Goal: Task Accomplishment & Management: Manage account settings

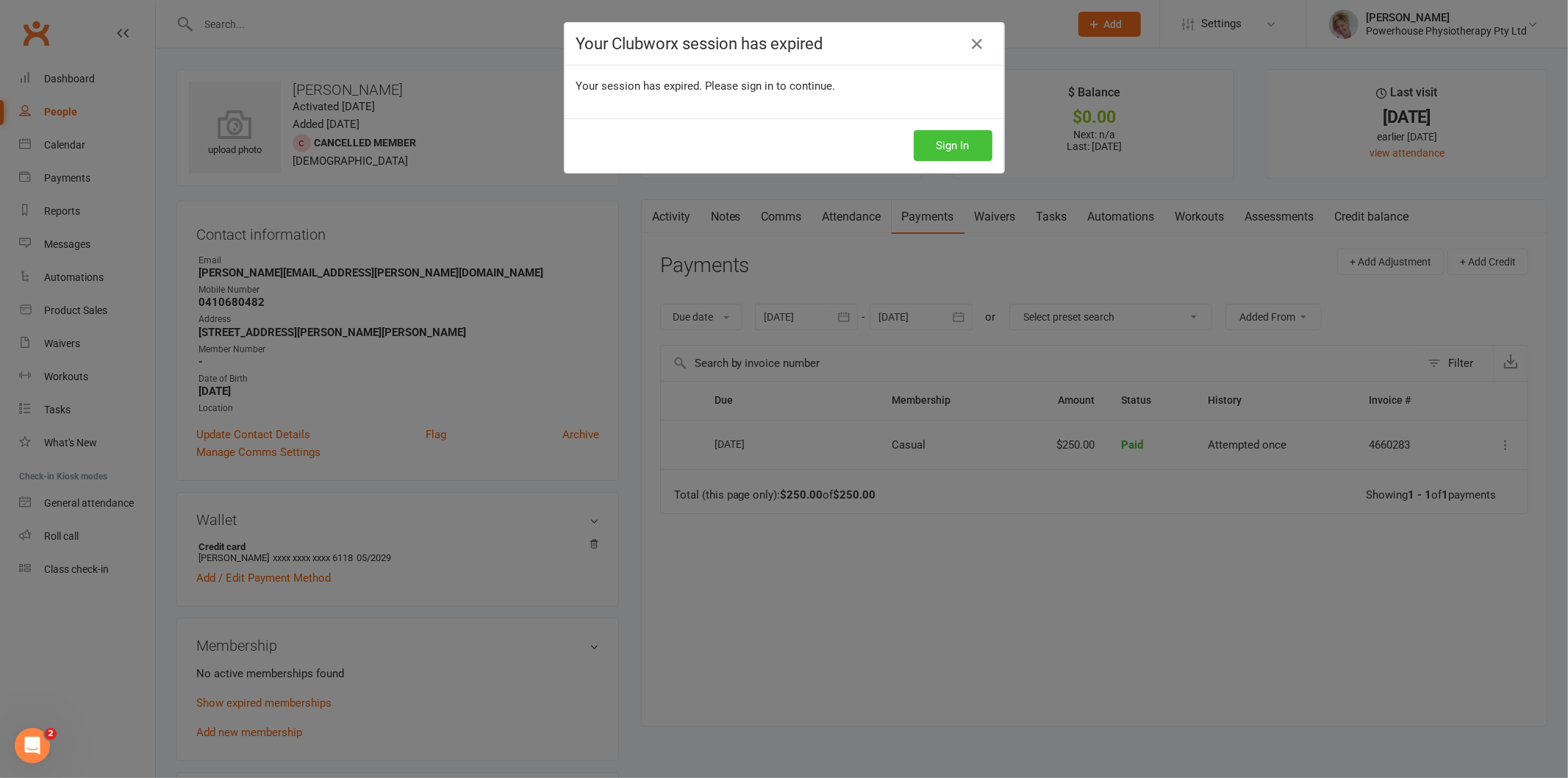
click at [958, 141] on button "Sign In" at bounding box center [954, 145] width 79 height 31
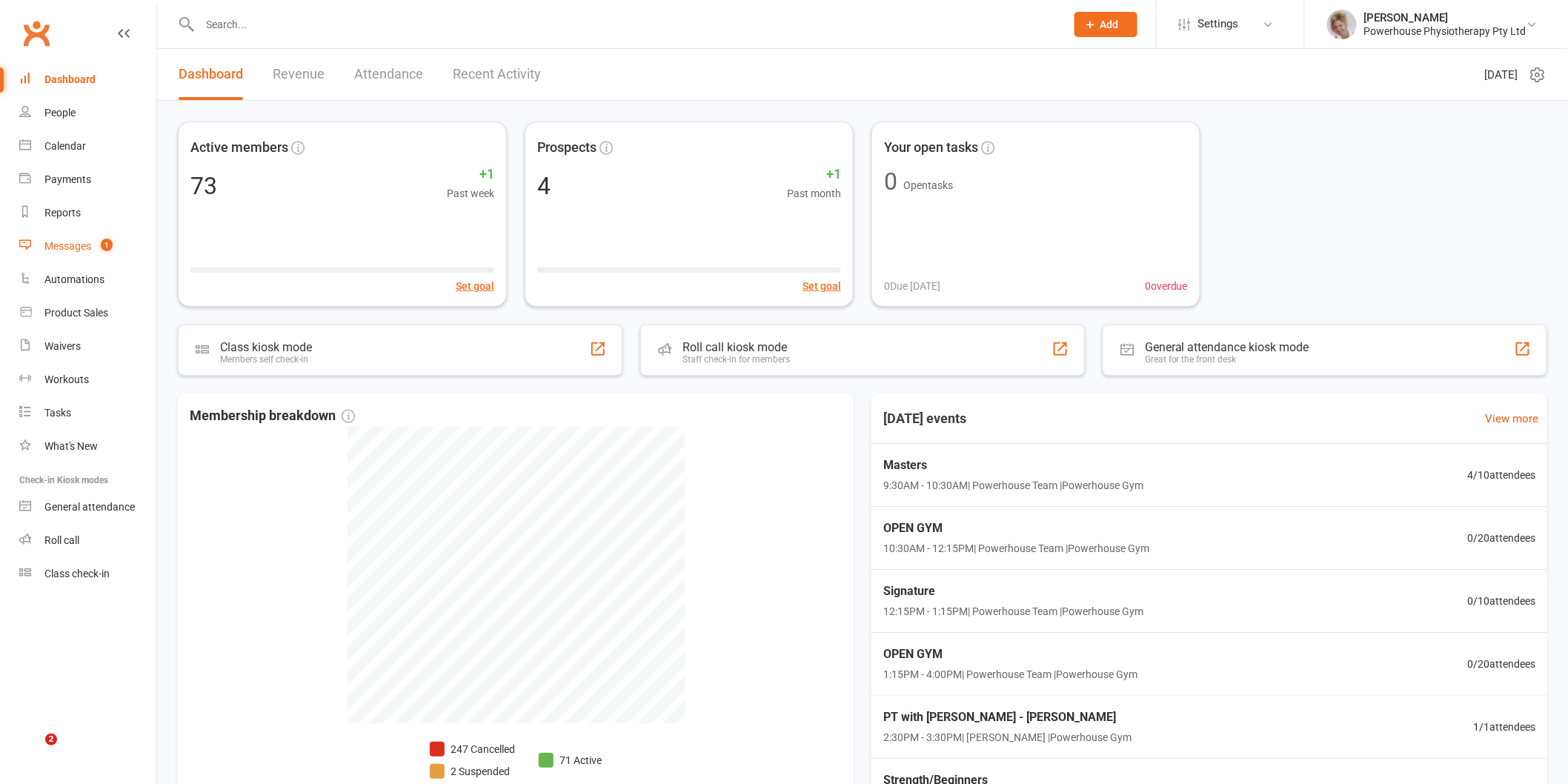
click at [71, 244] on div "Messages" at bounding box center [68, 246] width 47 height 12
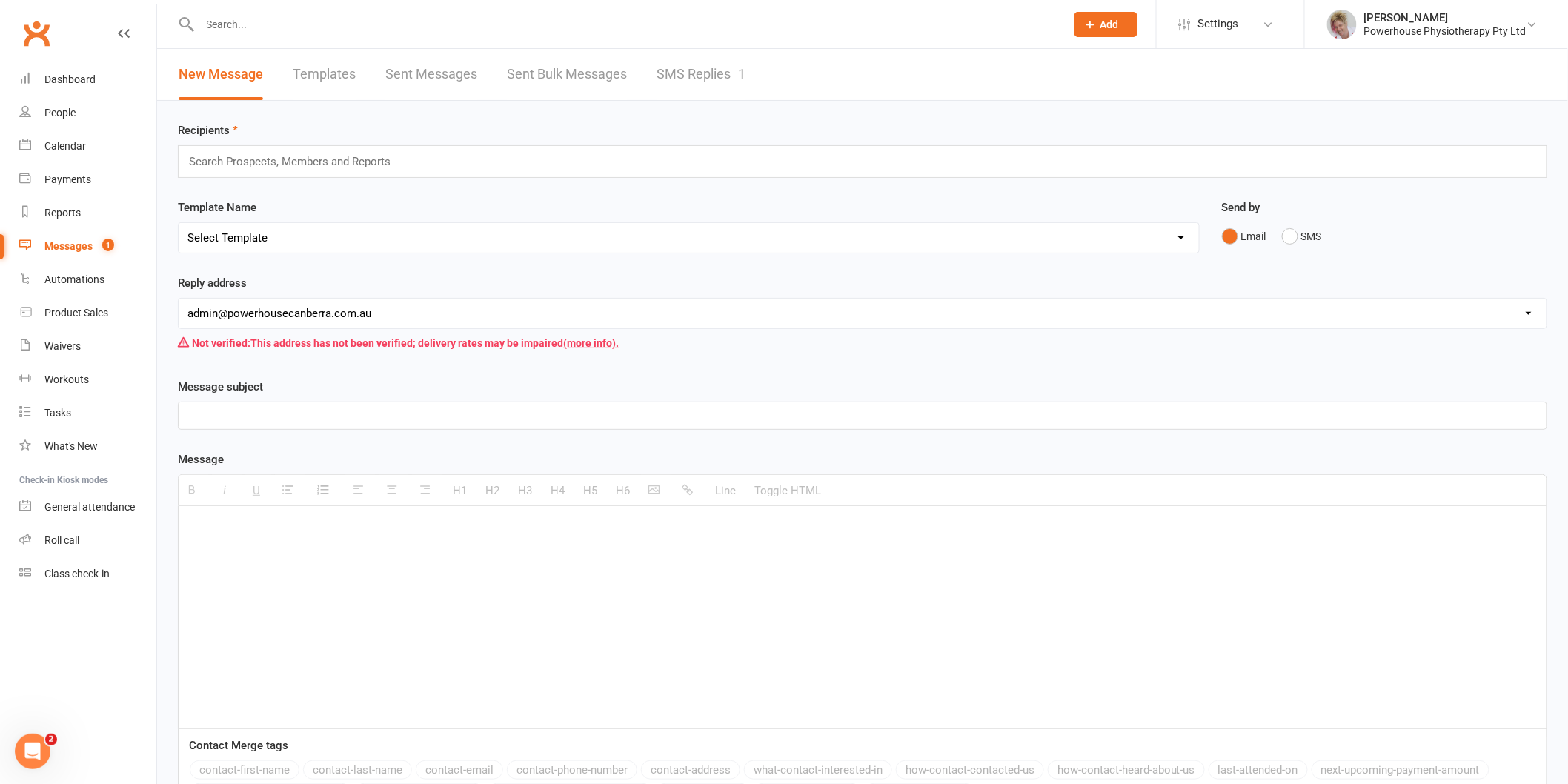
click at [720, 70] on link "SMS Replies 1" at bounding box center [701, 74] width 89 height 51
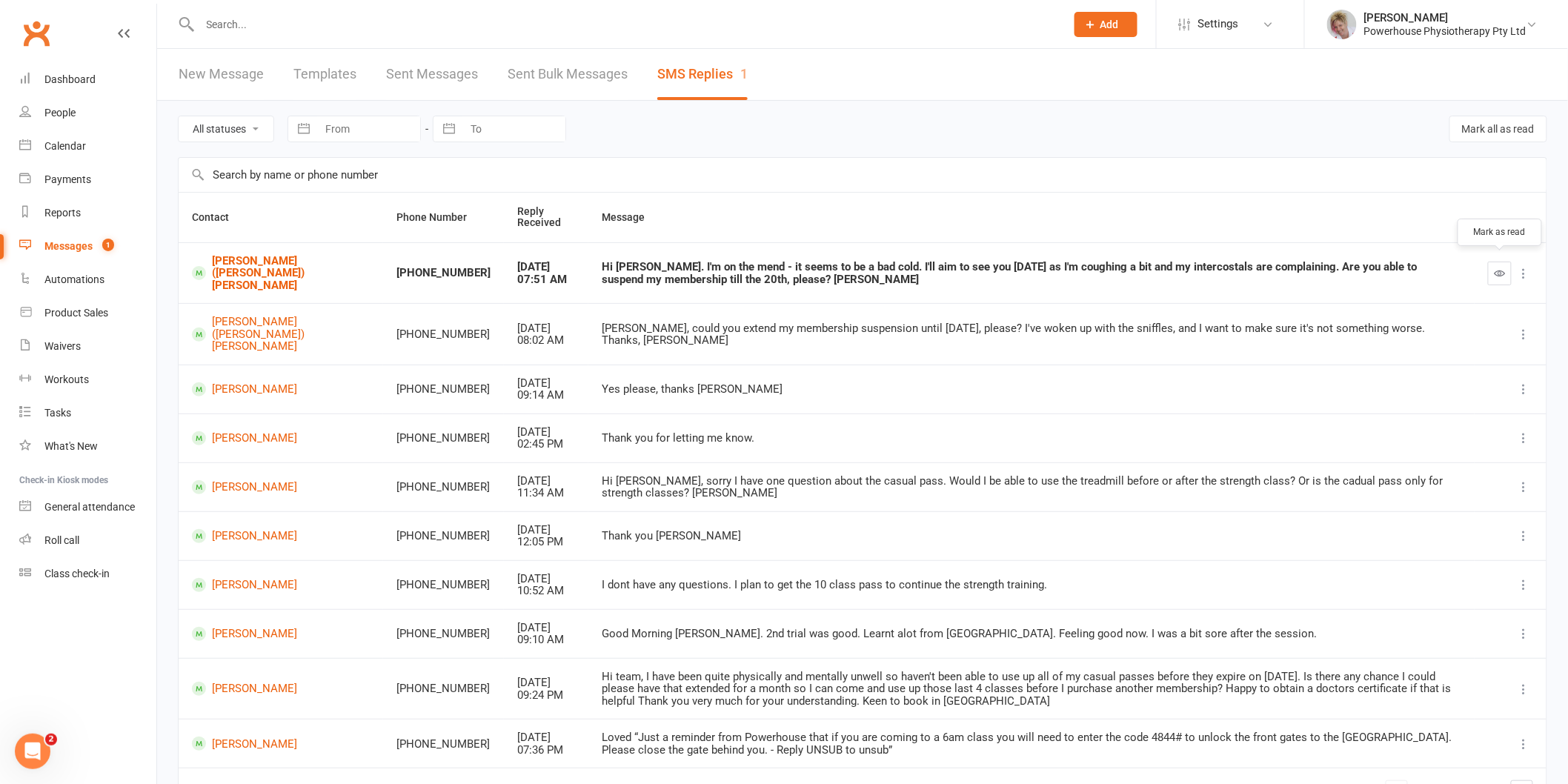
click at [1493, 270] on button "button" at bounding box center [1500, 274] width 24 height 24
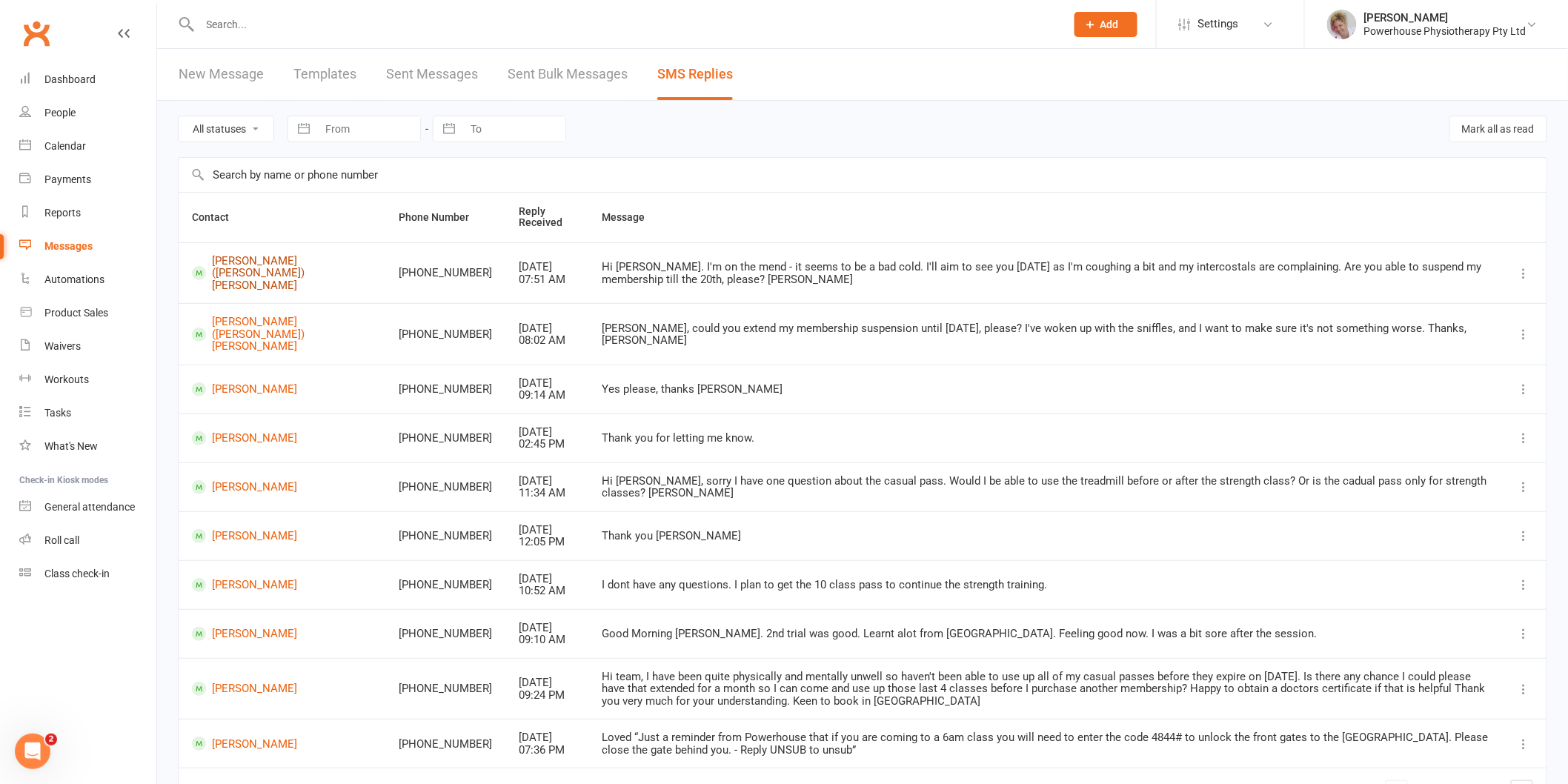
click at [228, 265] on link "[PERSON_NAME] ([PERSON_NAME]) [PERSON_NAME]" at bounding box center [282, 273] width 180 height 37
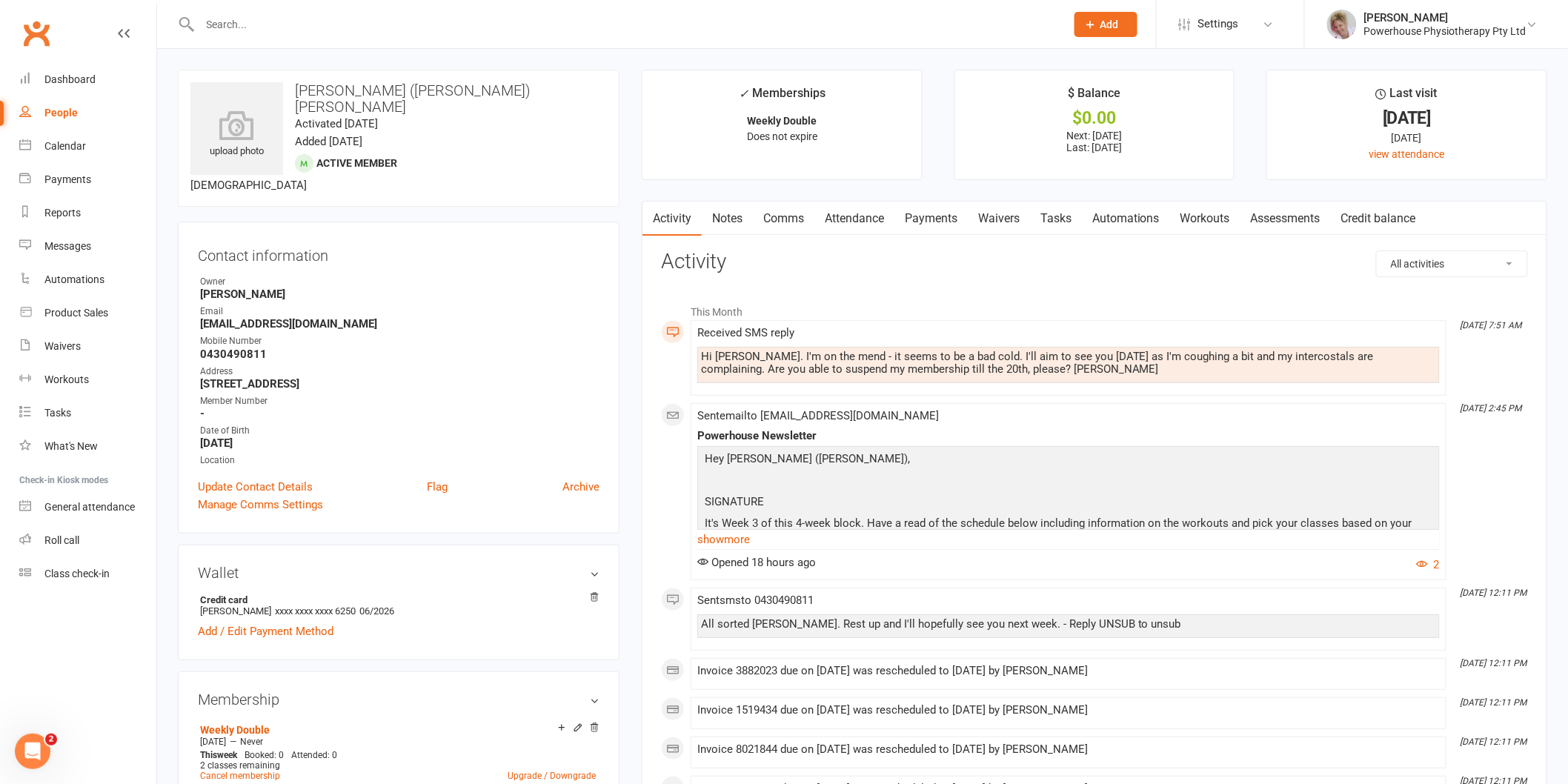
click at [935, 216] on link "Payments" at bounding box center [931, 218] width 74 height 34
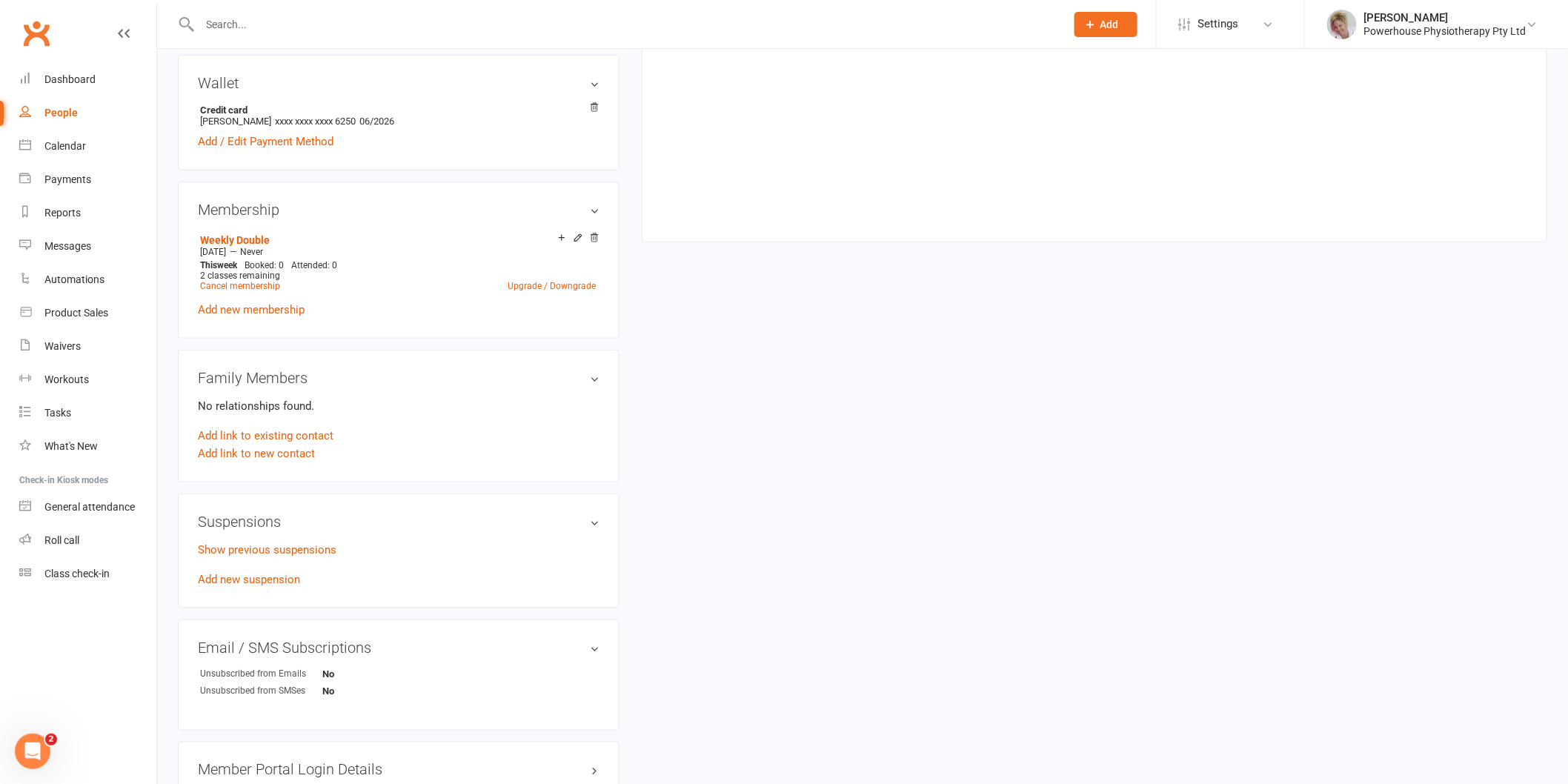
scroll to position [494, 0]
click at [275, 569] on link "Add new suspension" at bounding box center [249, 576] width 102 height 14
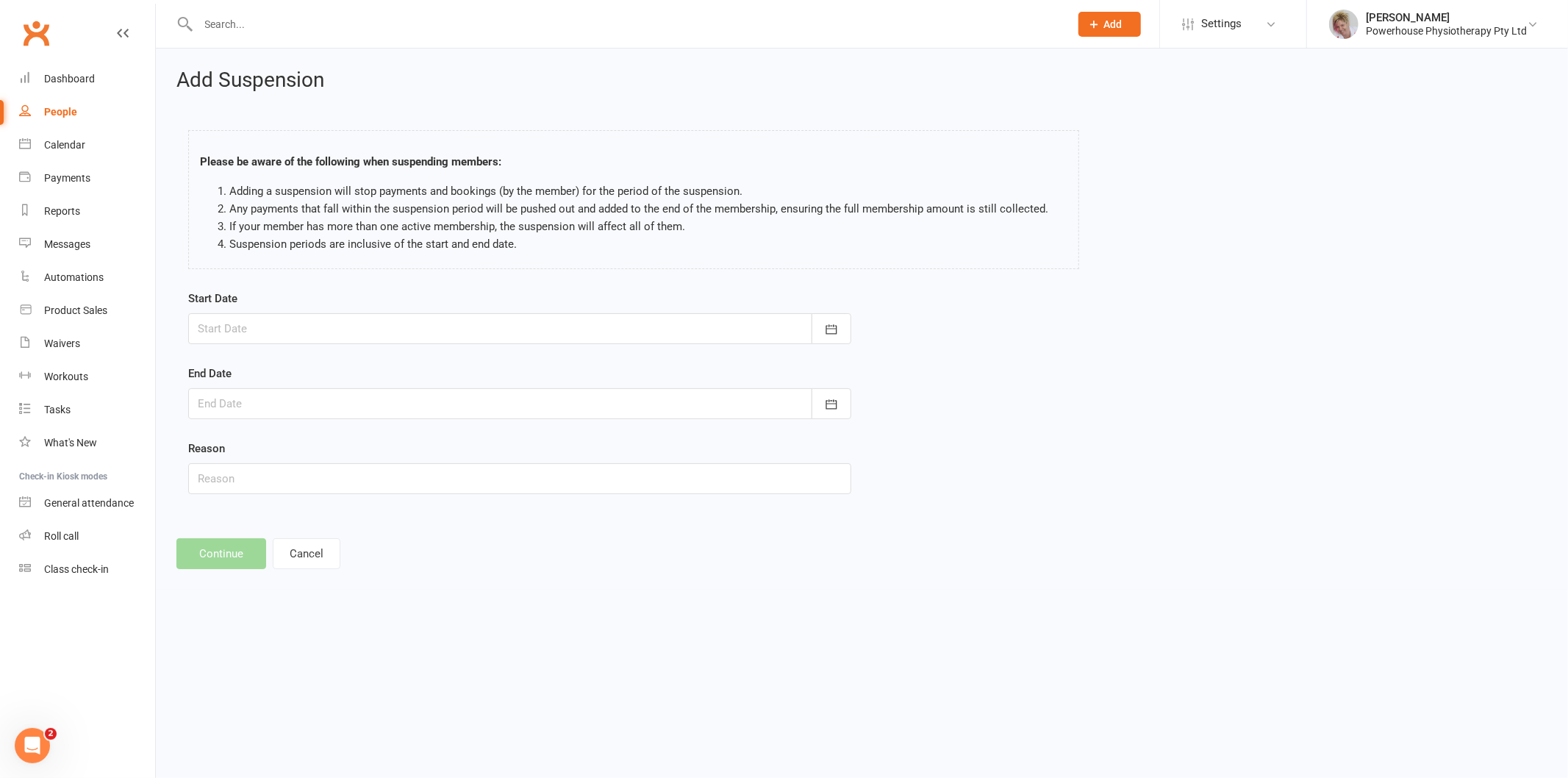
click at [361, 331] on div at bounding box center [519, 328] width 663 height 31
click at [277, 501] on span "18" at bounding box center [280, 506] width 12 height 12
type input "[DATE]"
click at [275, 410] on div at bounding box center [519, 404] width 663 height 31
click at [343, 578] on span "20" at bounding box center [345, 581] width 12 height 12
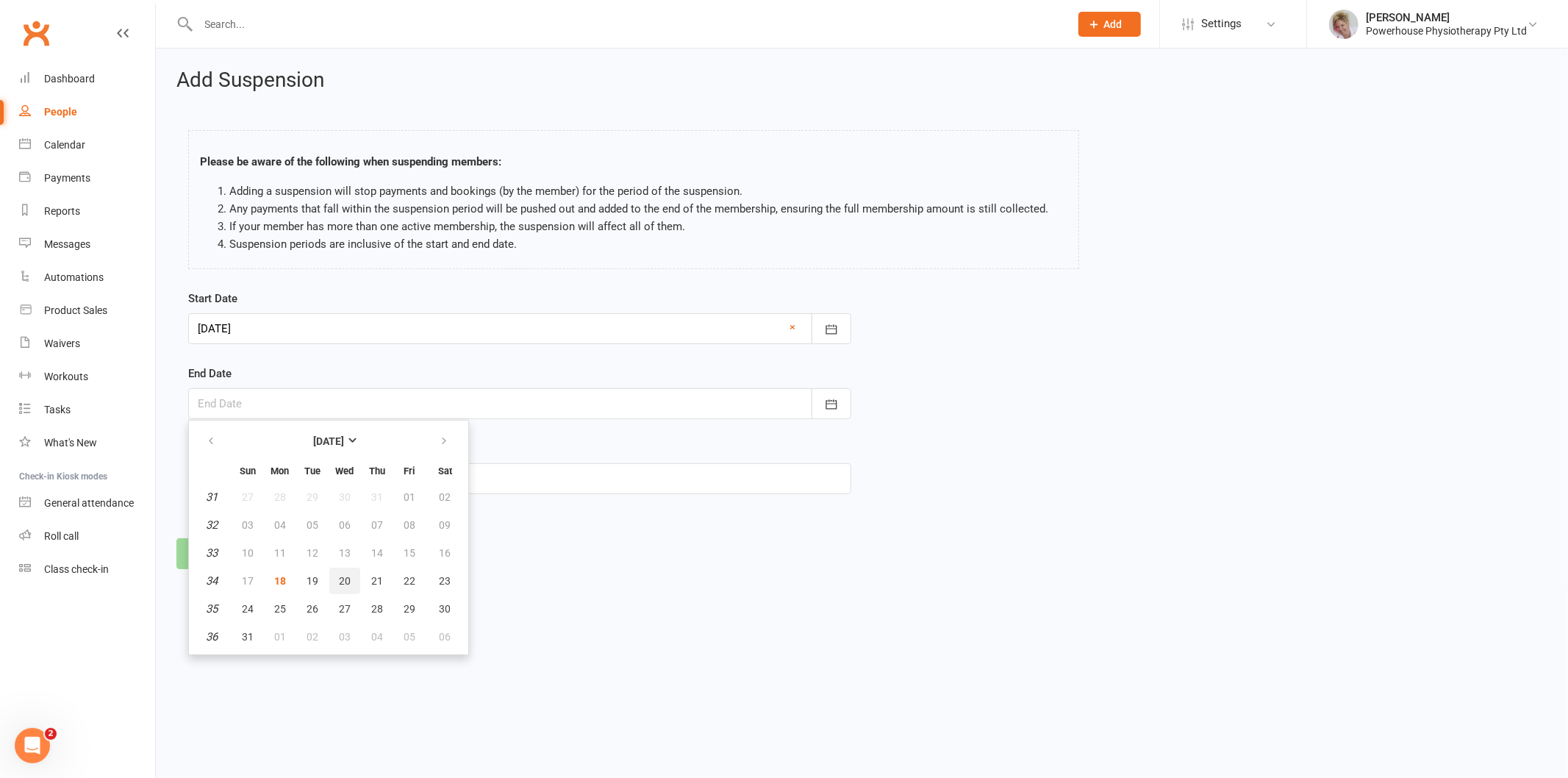
type input "[DATE]"
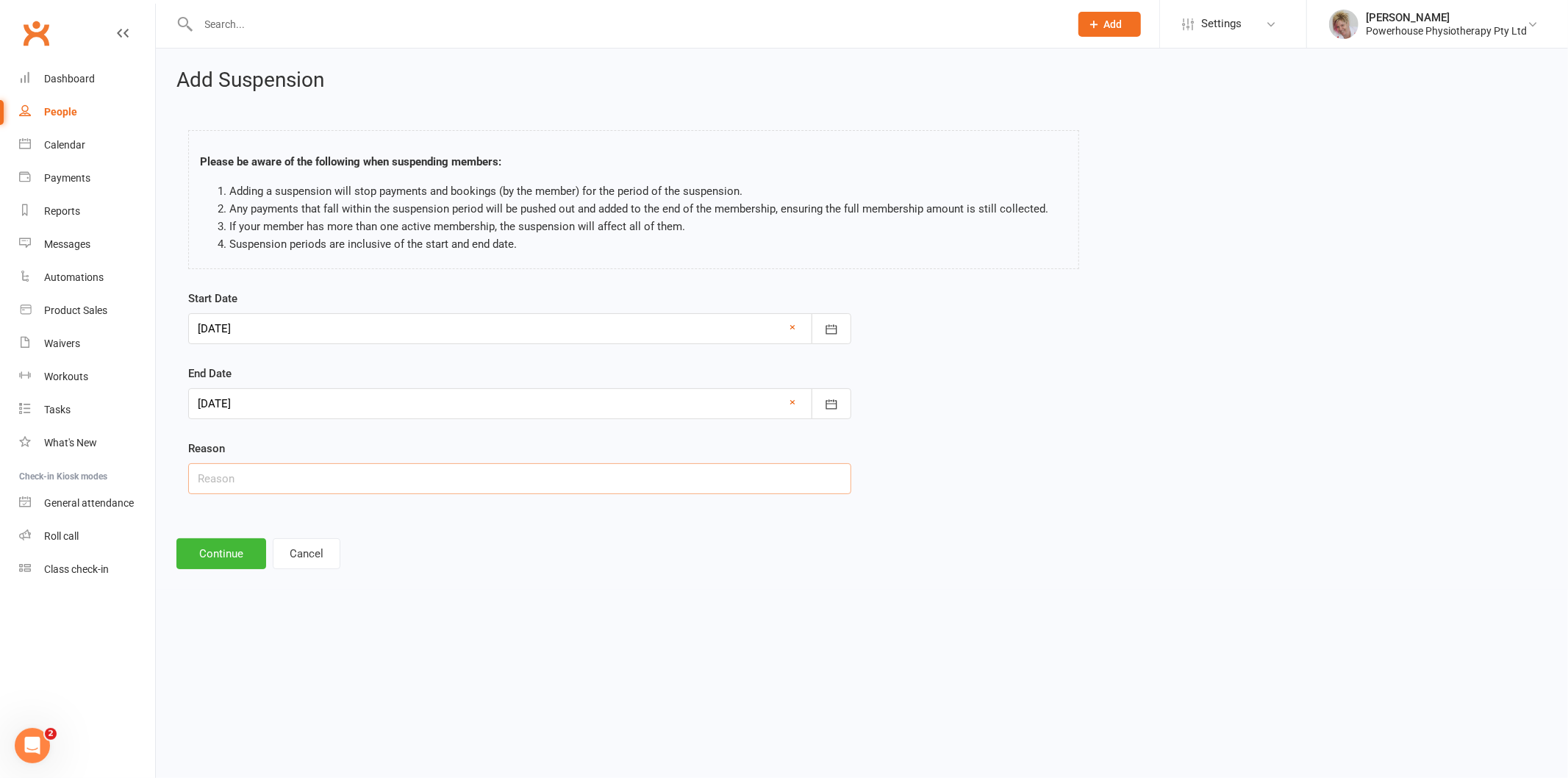
click at [283, 479] on input "text" at bounding box center [519, 478] width 663 height 31
type input "sick"
click at [208, 556] on button "Continue" at bounding box center [221, 553] width 89 height 31
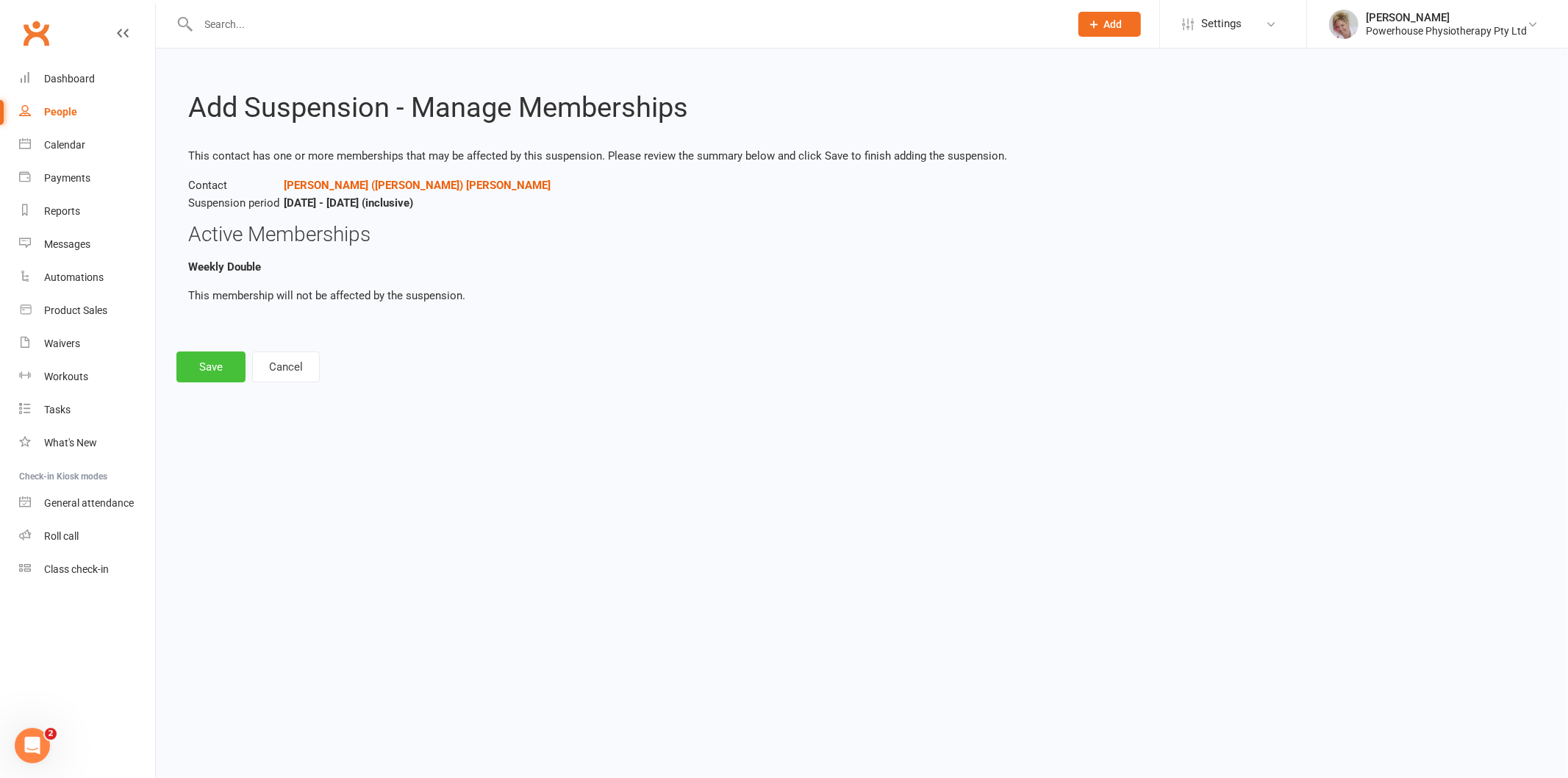
click at [204, 355] on button "Save" at bounding box center [211, 366] width 69 height 31
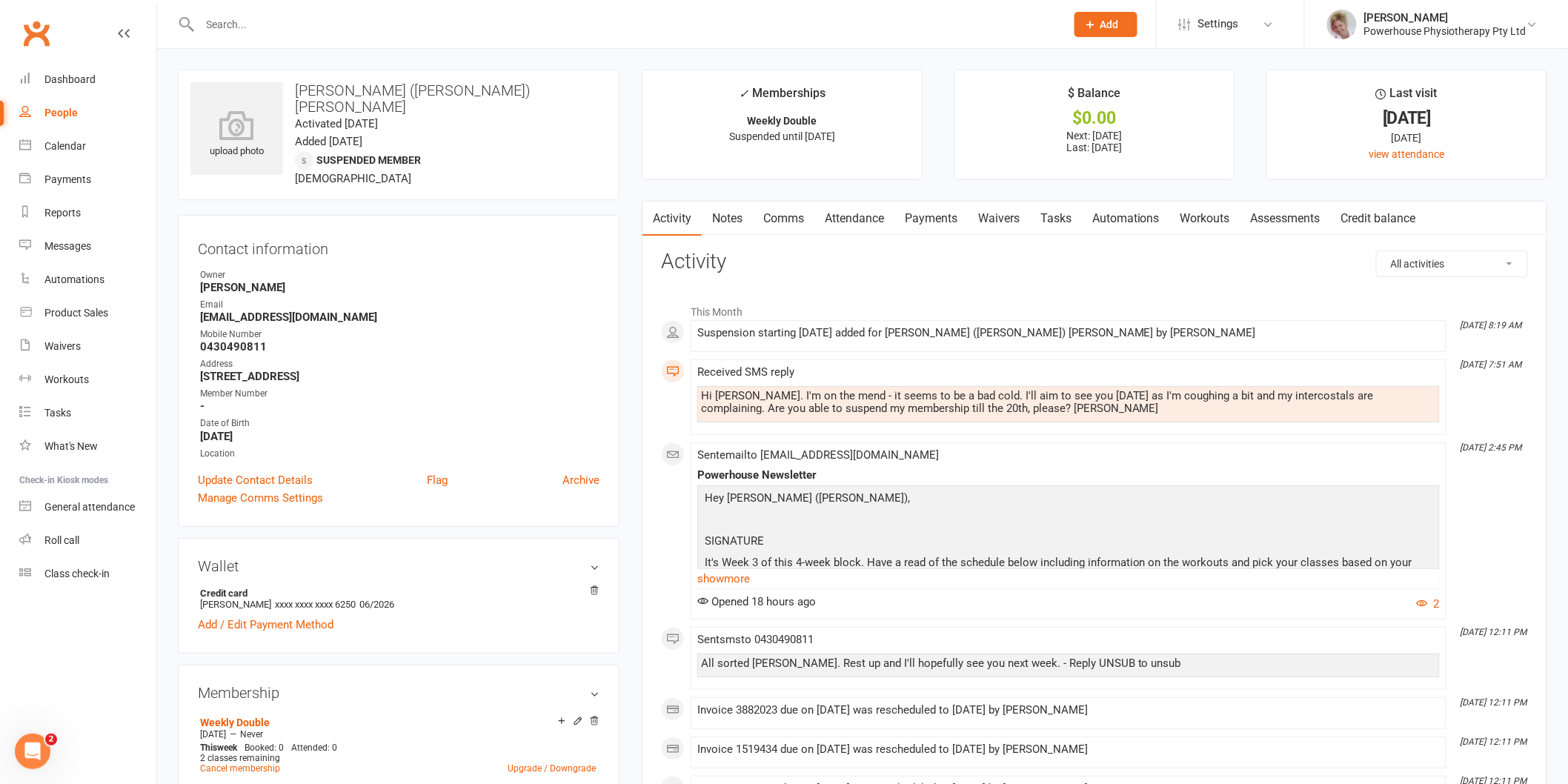
click at [923, 219] on link "Payments" at bounding box center [931, 218] width 74 height 34
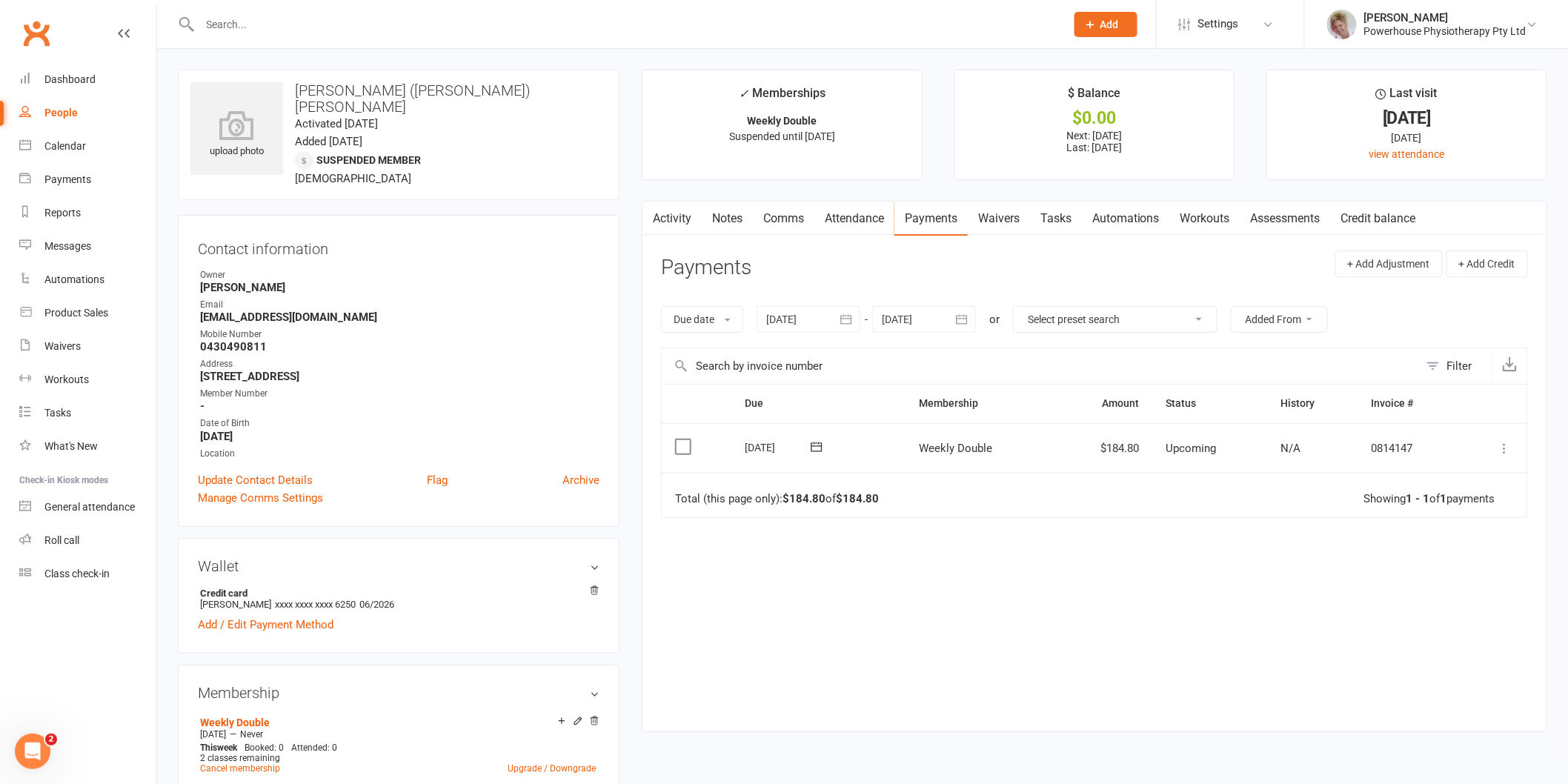
click at [1506, 440] on button at bounding box center [1505, 449] width 18 height 18
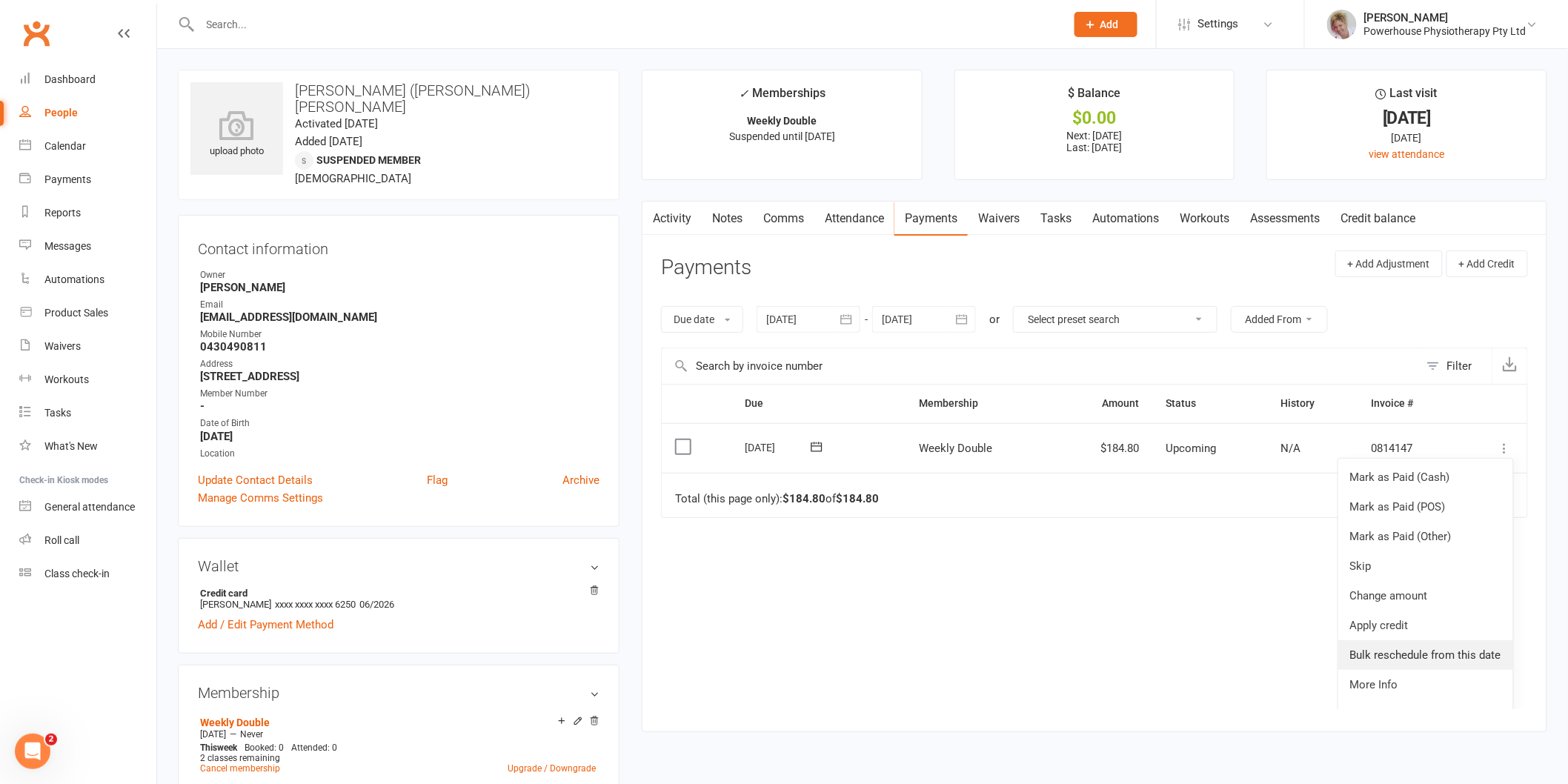
click at [1433, 658] on link "Bulk reschedule from this date" at bounding box center [1425, 655] width 175 height 29
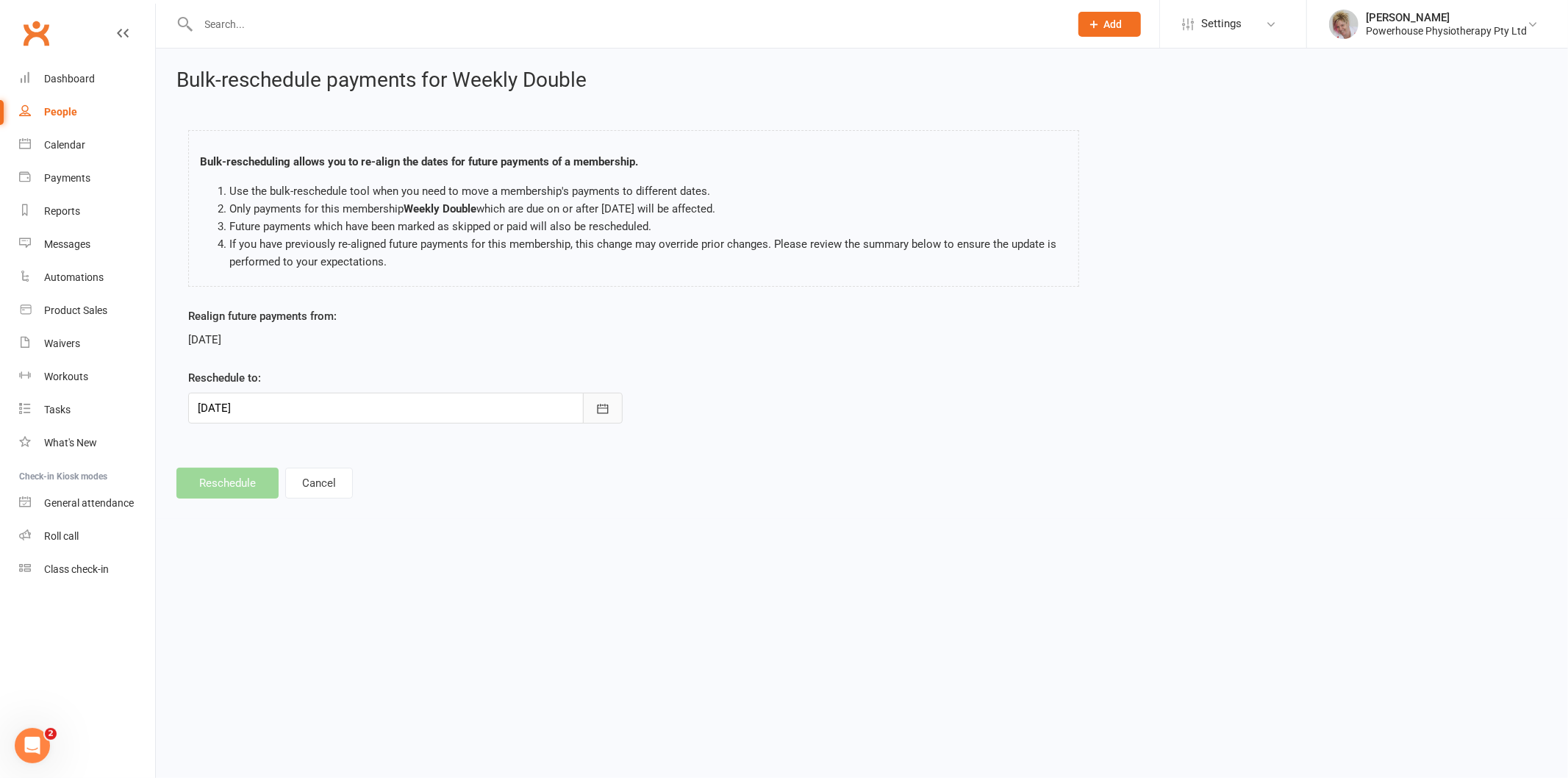
click at [599, 413] on icon "button" at bounding box center [602, 408] width 11 height 10
click at [339, 636] on span "03" at bounding box center [345, 641] width 12 height 12
type input "[DATE]"
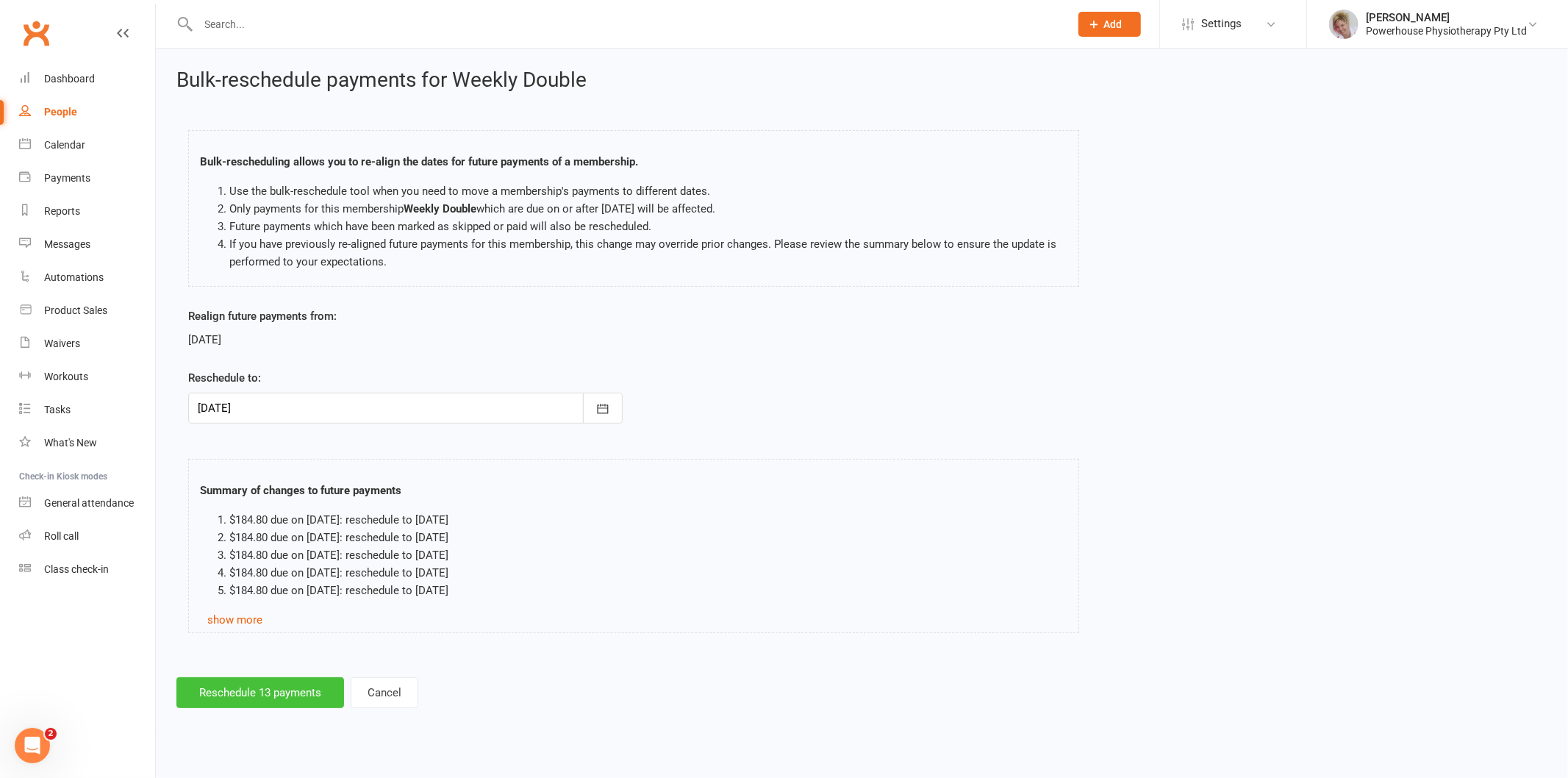
click at [262, 697] on button "Reschedule 13 payments" at bounding box center [260, 692] width 168 height 31
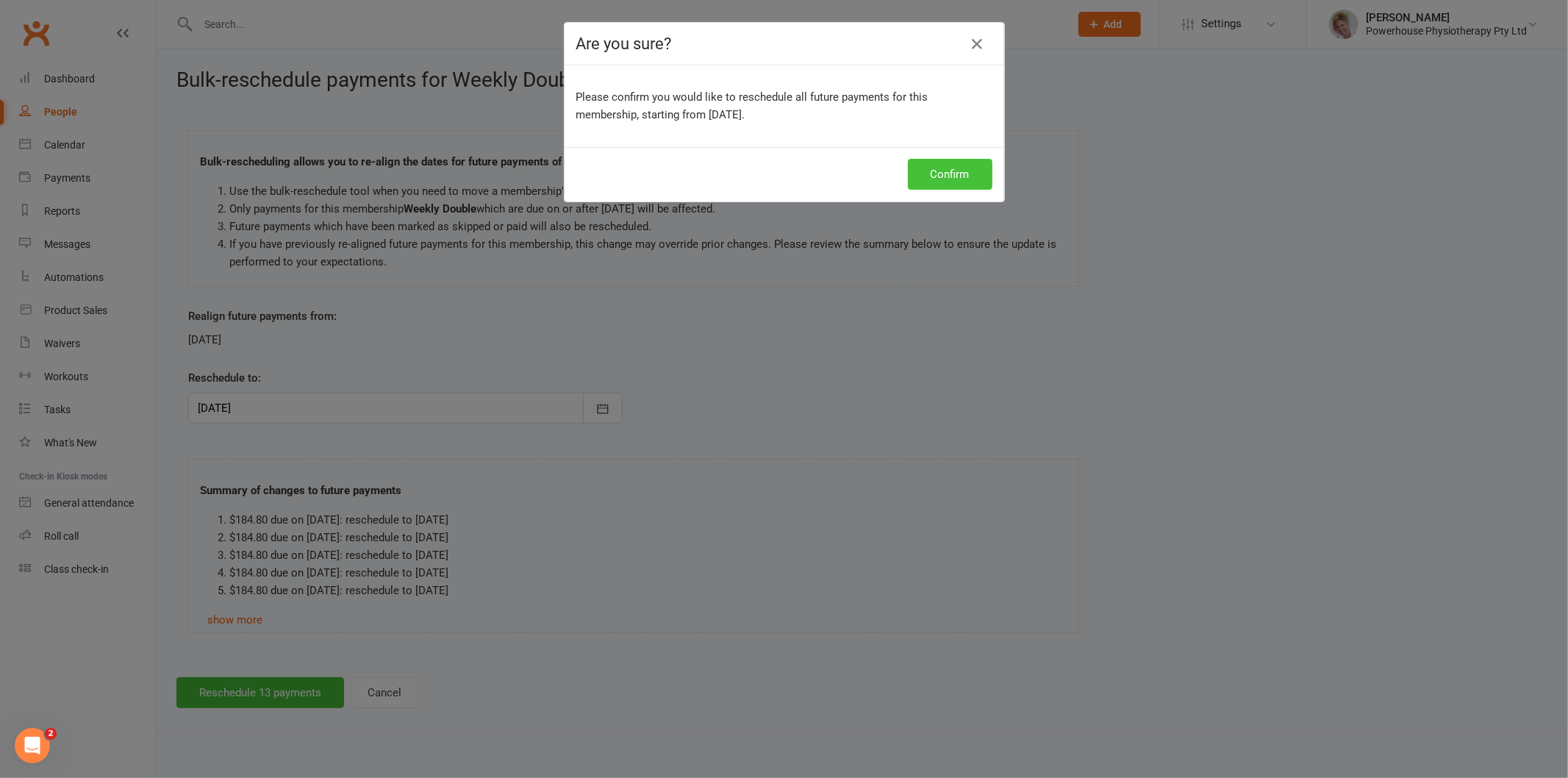
click at [913, 168] on button "Confirm" at bounding box center [950, 174] width 84 height 31
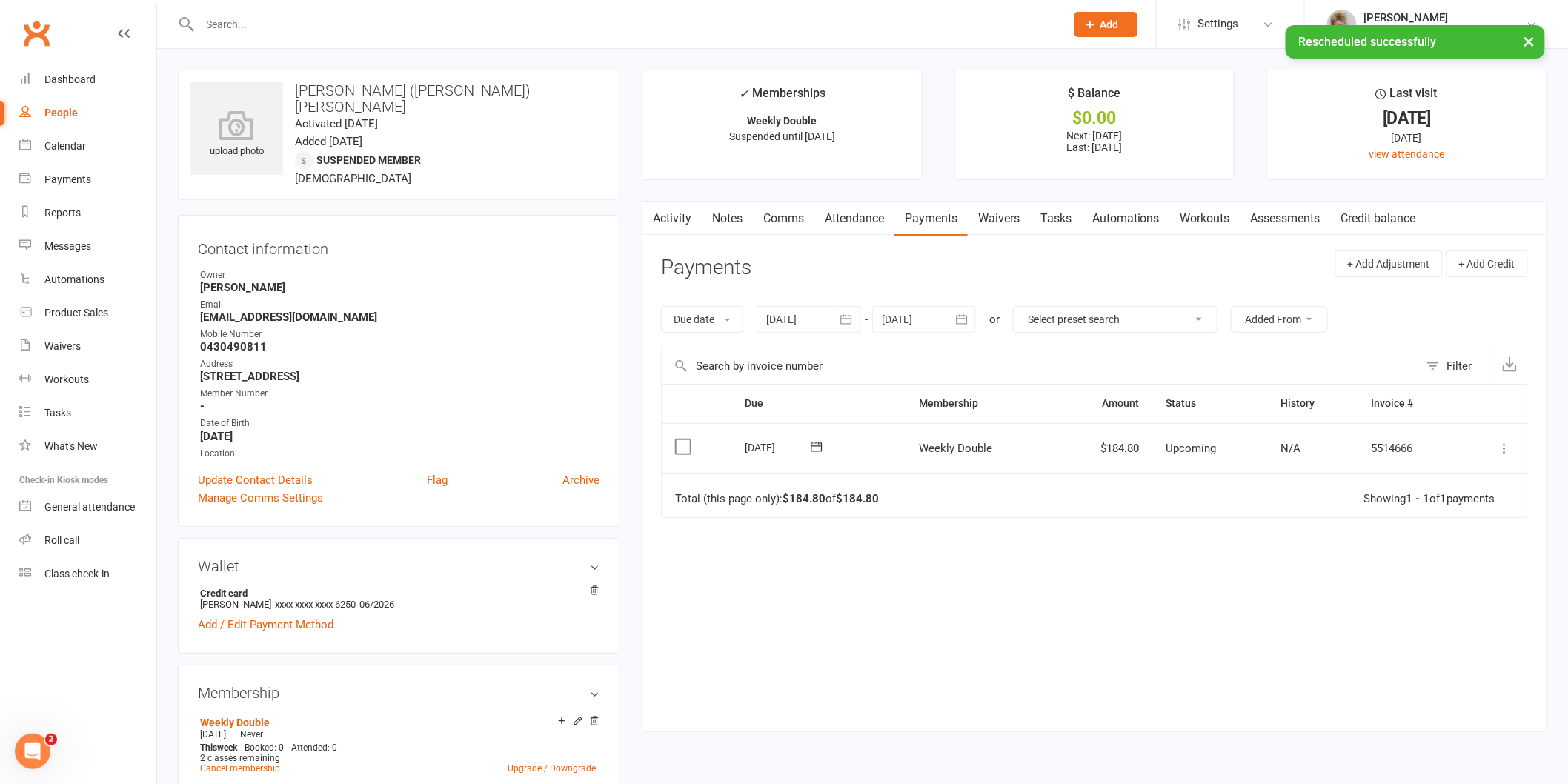
click at [256, 20] on input "text" at bounding box center [625, 25] width 860 height 21
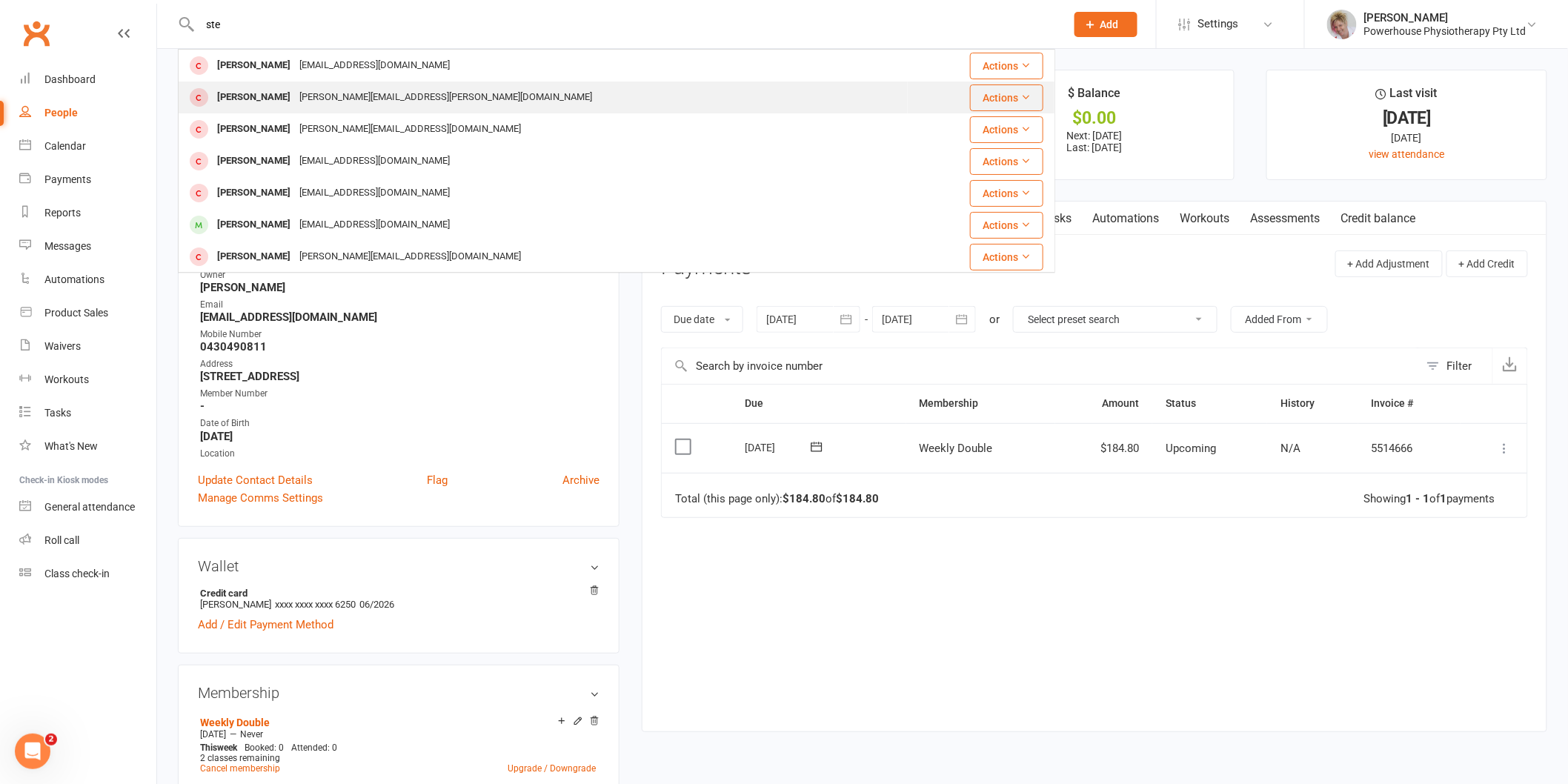
type input "ste"
click at [346, 92] on div "[PERSON_NAME][EMAIL_ADDRESS][PERSON_NAME][DOMAIN_NAME]" at bounding box center [445, 97] width 301 height 22
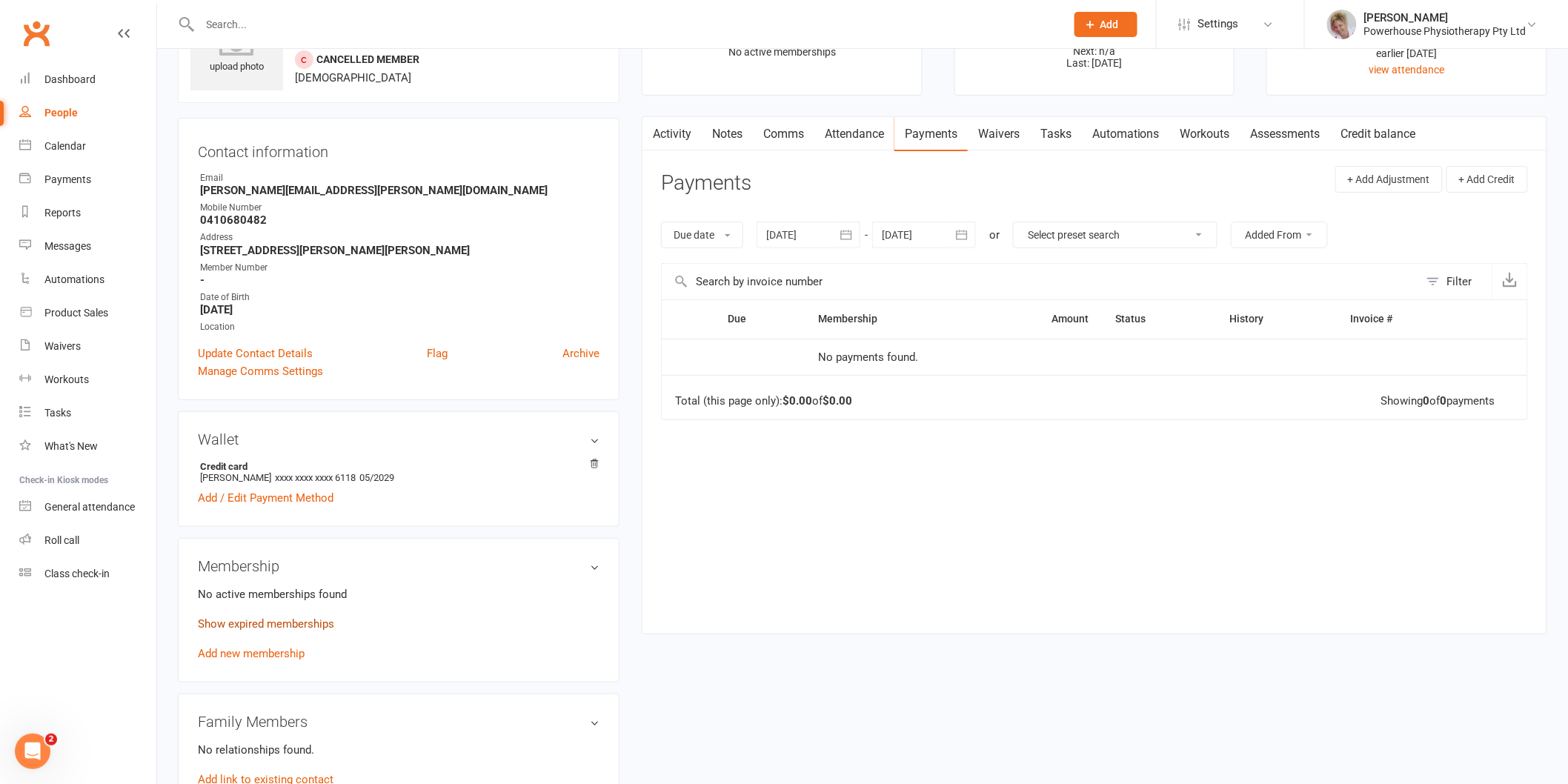
scroll to position [165, 0]
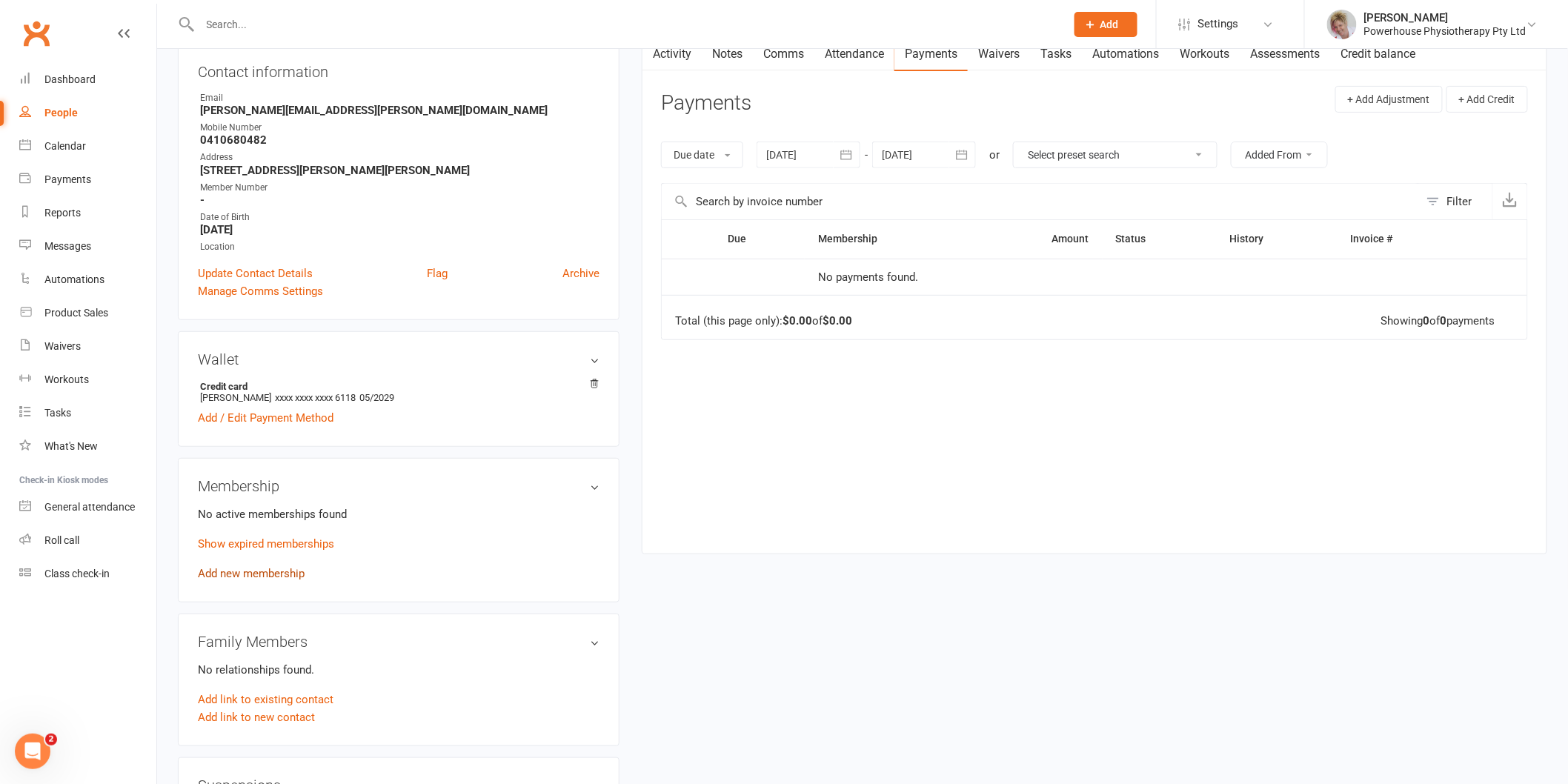
click at [258, 571] on link "Add new membership" at bounding box center [251, 574] width 107 height 14
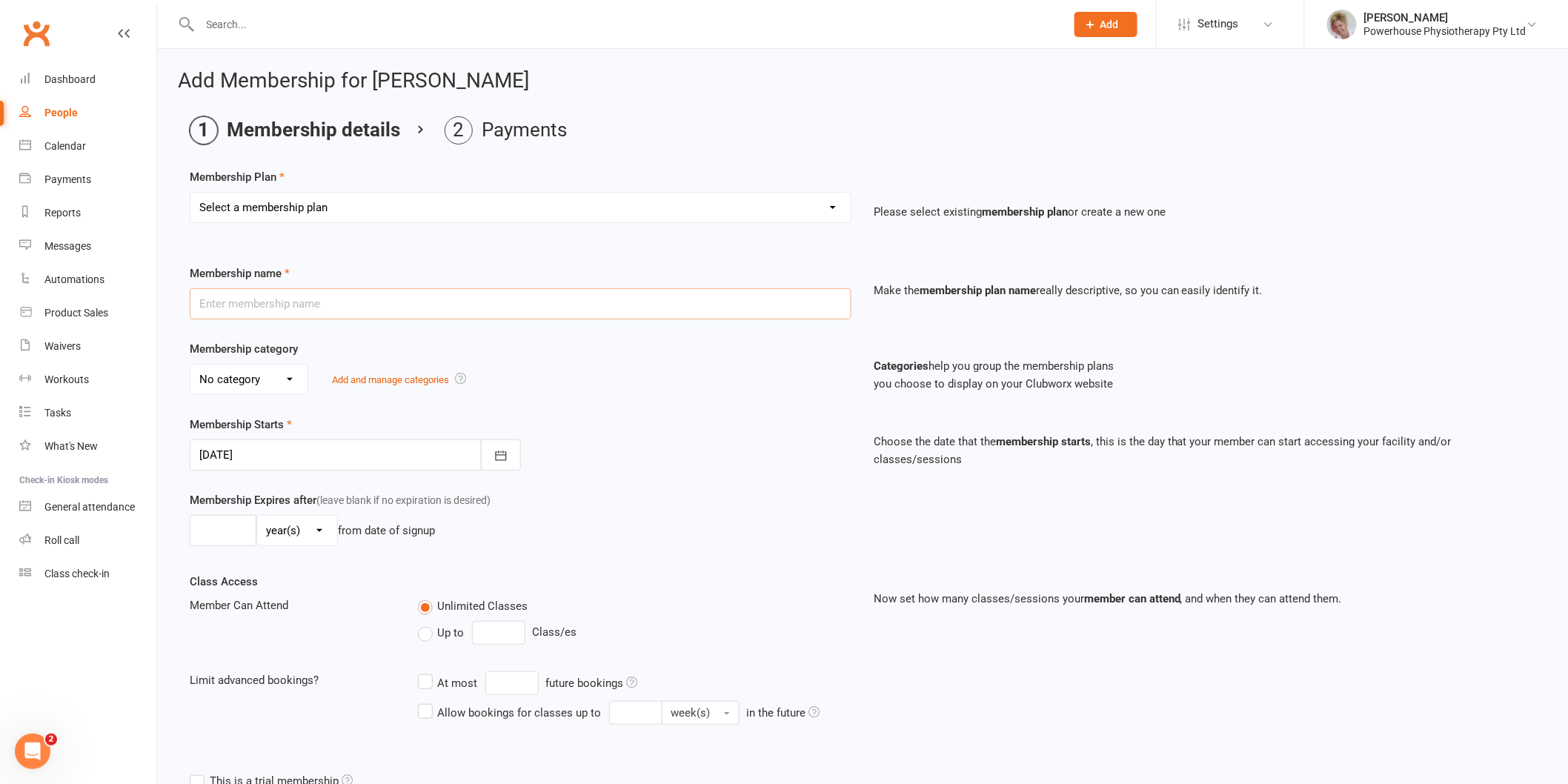
click at [375, 312] on input "text" at bounding box center [520, 304] width 662 height 31
type input "Casual"
click at [365, 206] on select "Select a membership plan Create new Membership Plan Weekly Trio Weekly Double C…" at bounding box center [520, 207] width 660 height 29
select select "3"
click at [190, 192] on select "Select a membership plan Create new Membership Plan Weekly Trio Weekly Double C…" at bounding box center [520, 207] width 660 height 29
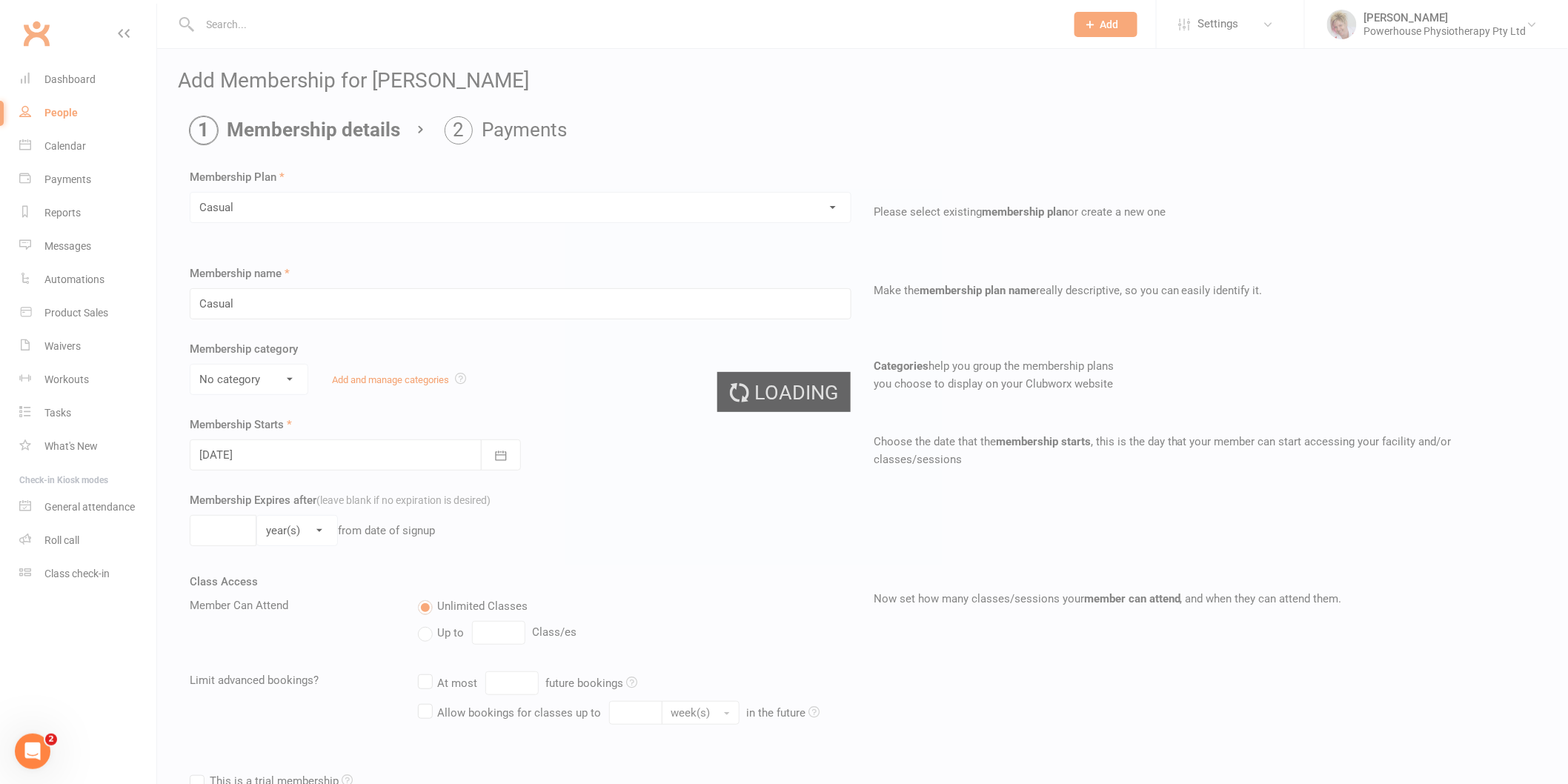
select select "0"
type input "20"
select select "1"
type input "10"
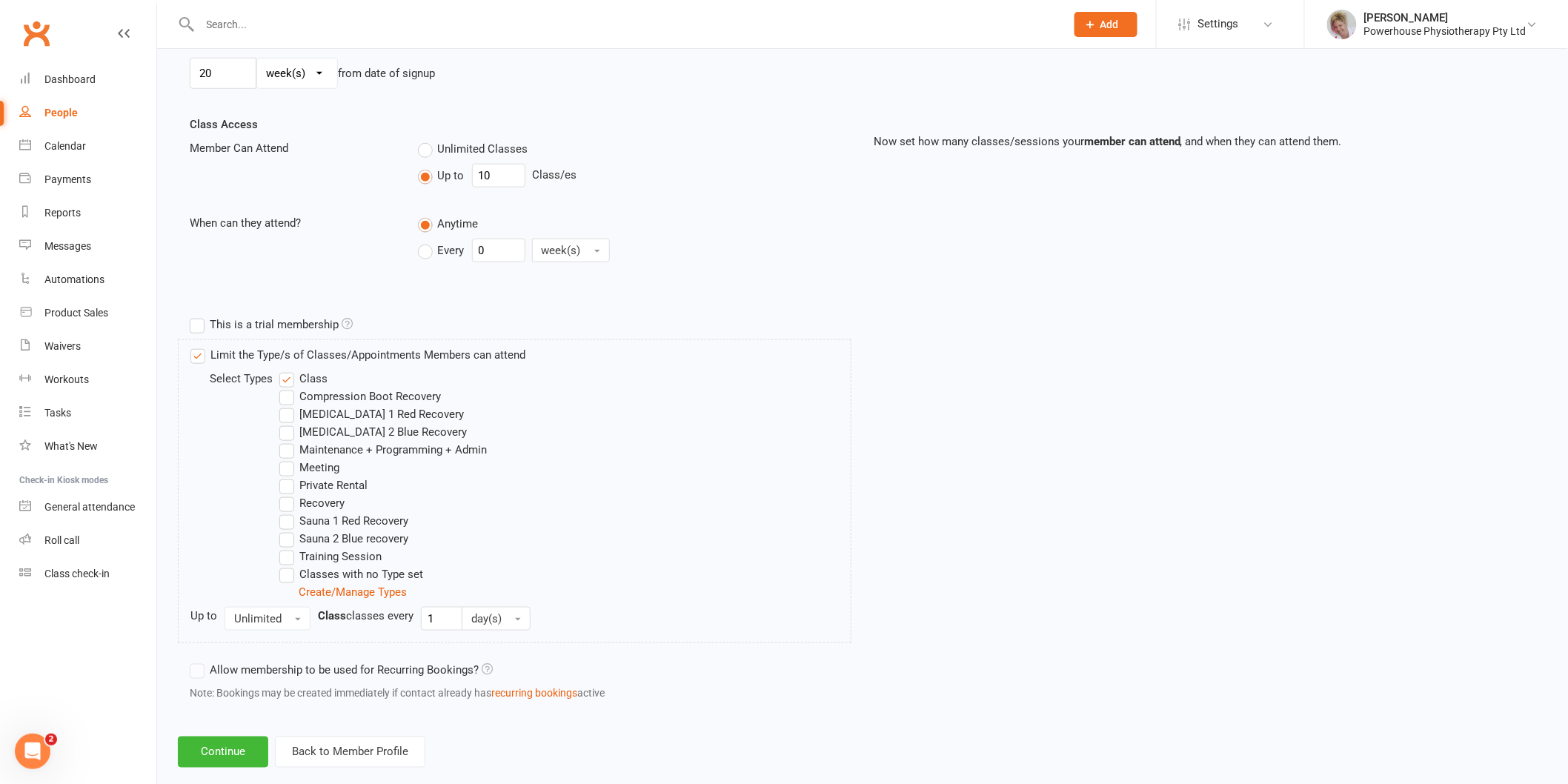
scroll to position [483, 0]
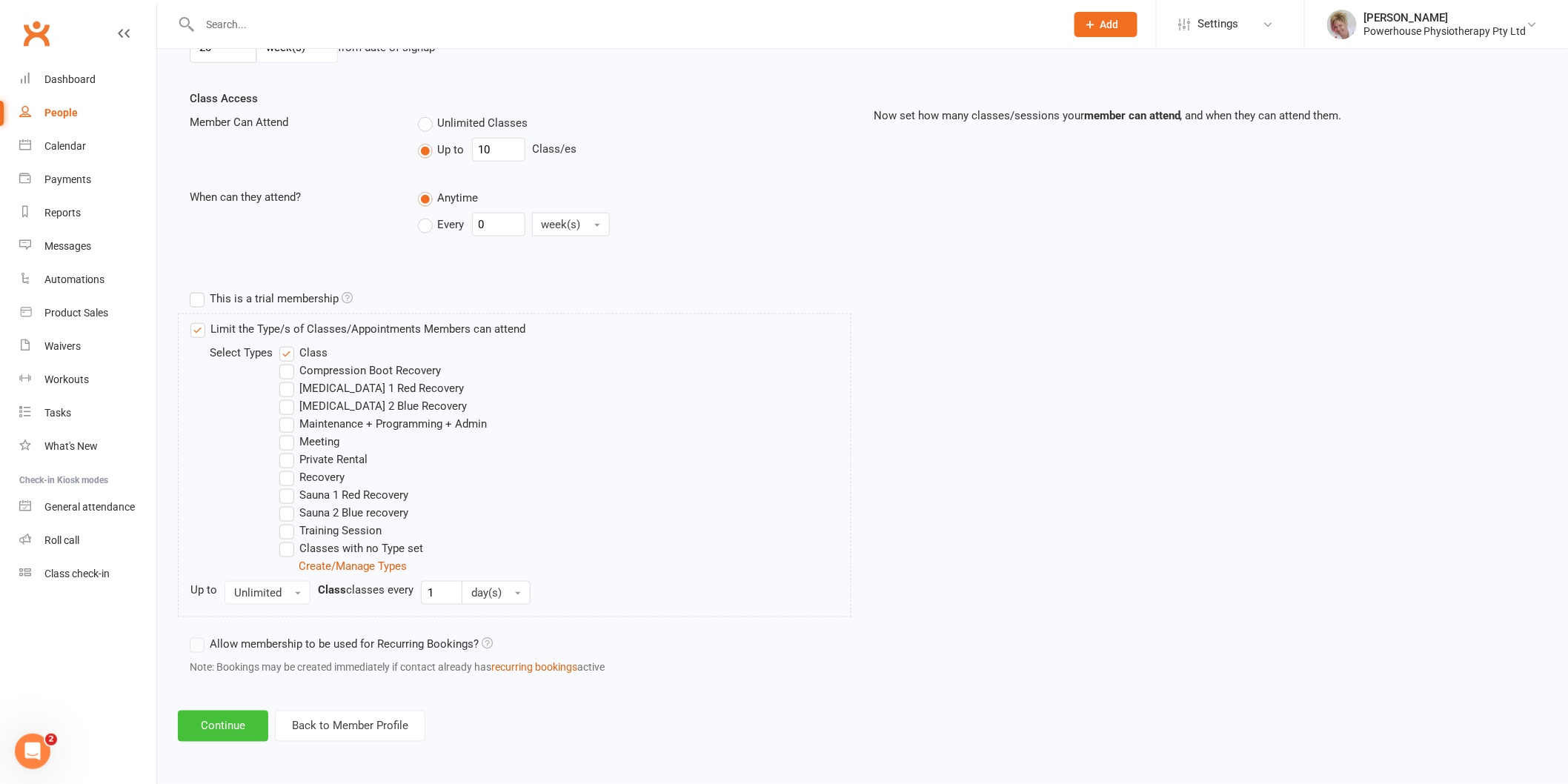
click at [225, 716] on button "Continue" at bounding box center [223, 726] width 90 height 31
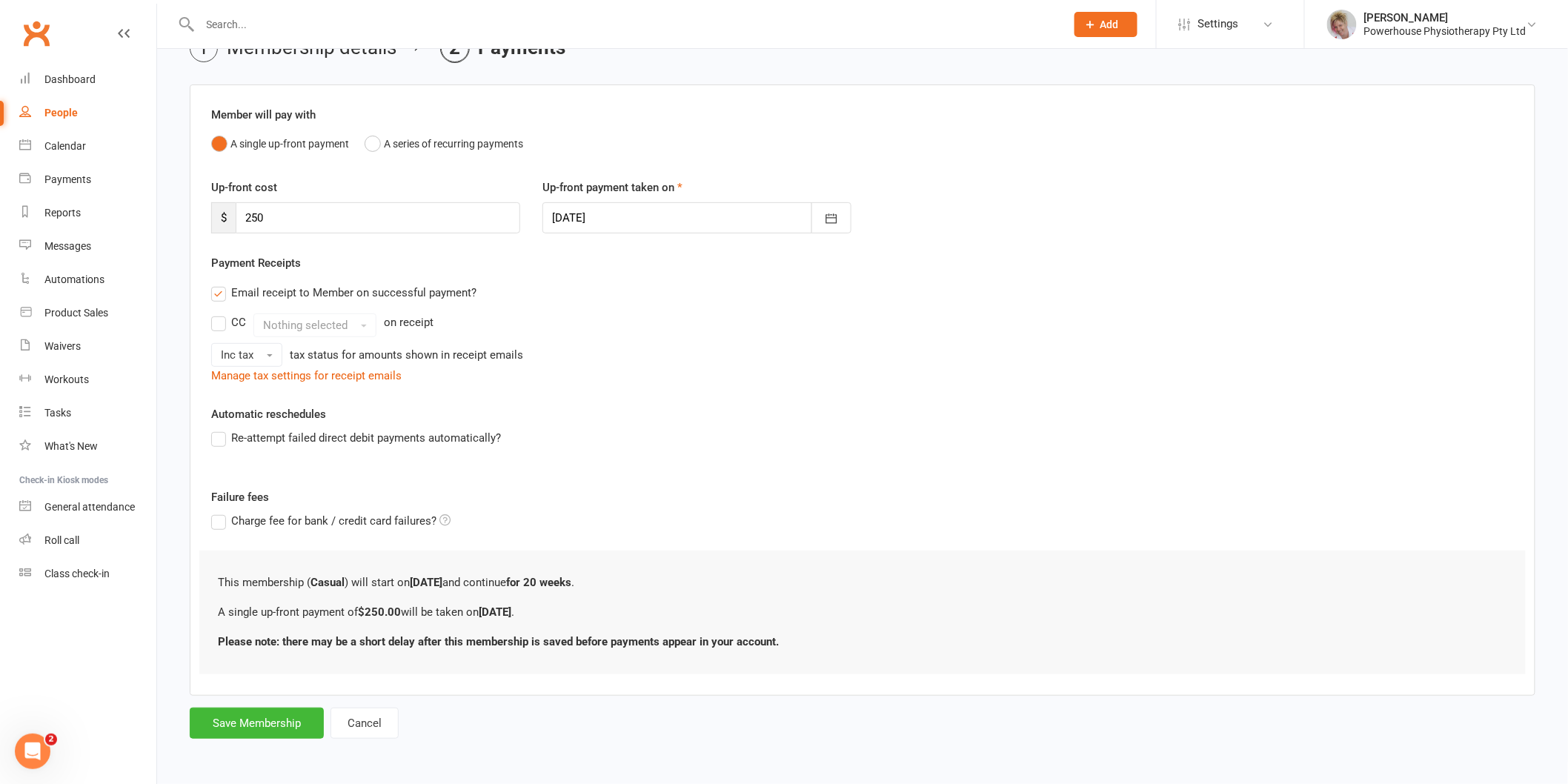
scroll to position [0, 0]
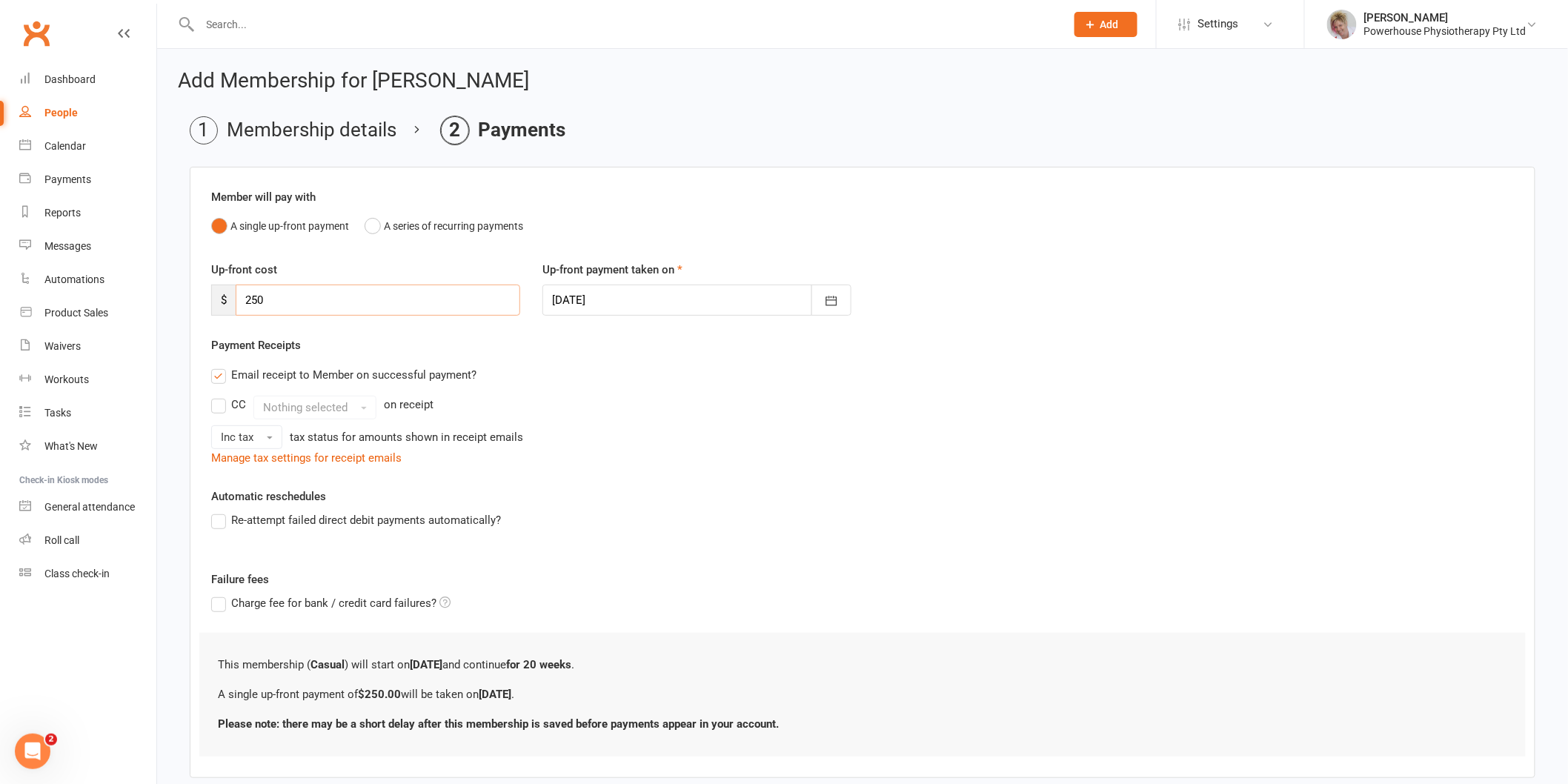
click at [270, 292] on input "250" at bounding box center [378, 300] width 285 height 31
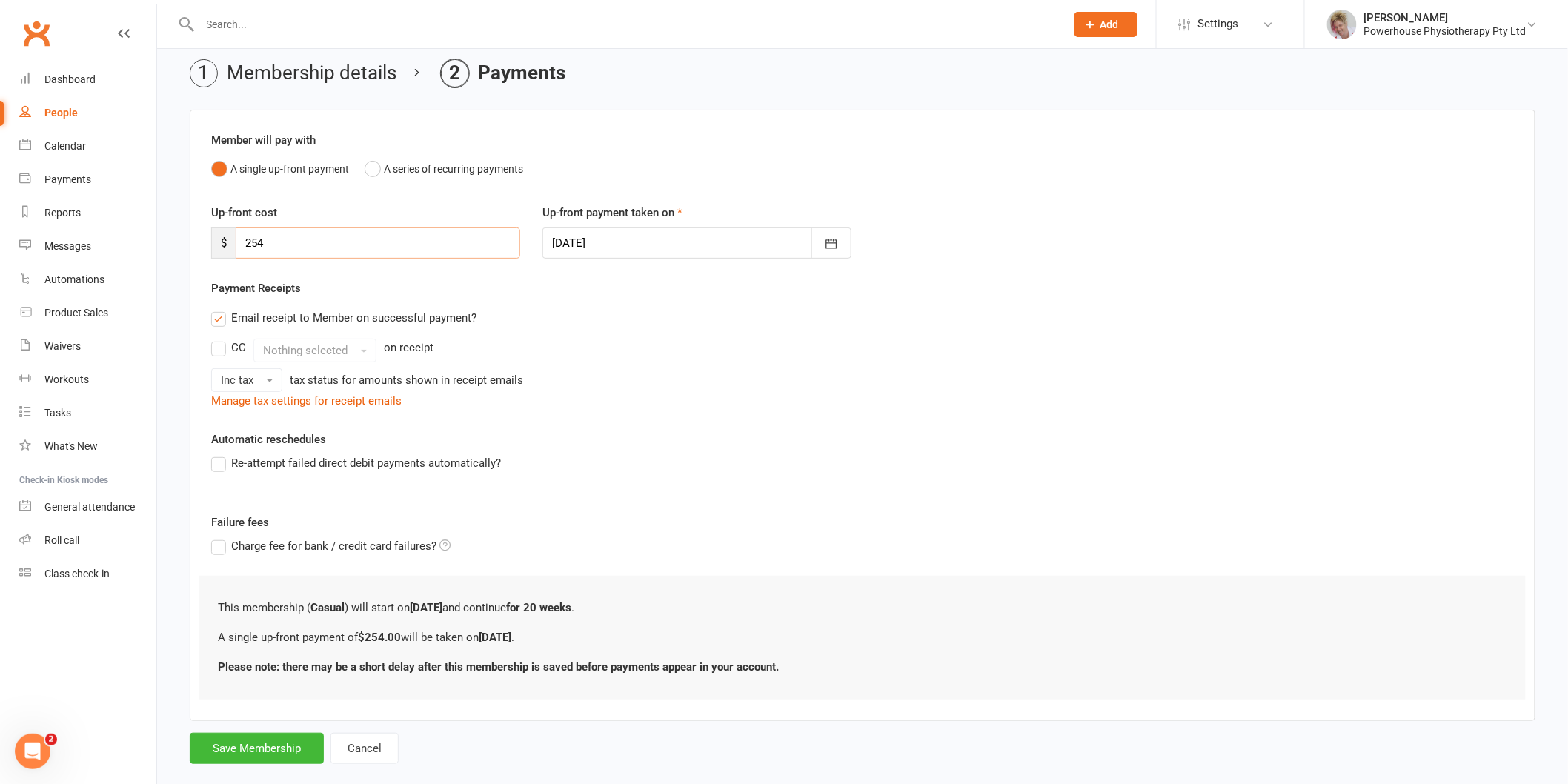
scroll to position [82, 0]
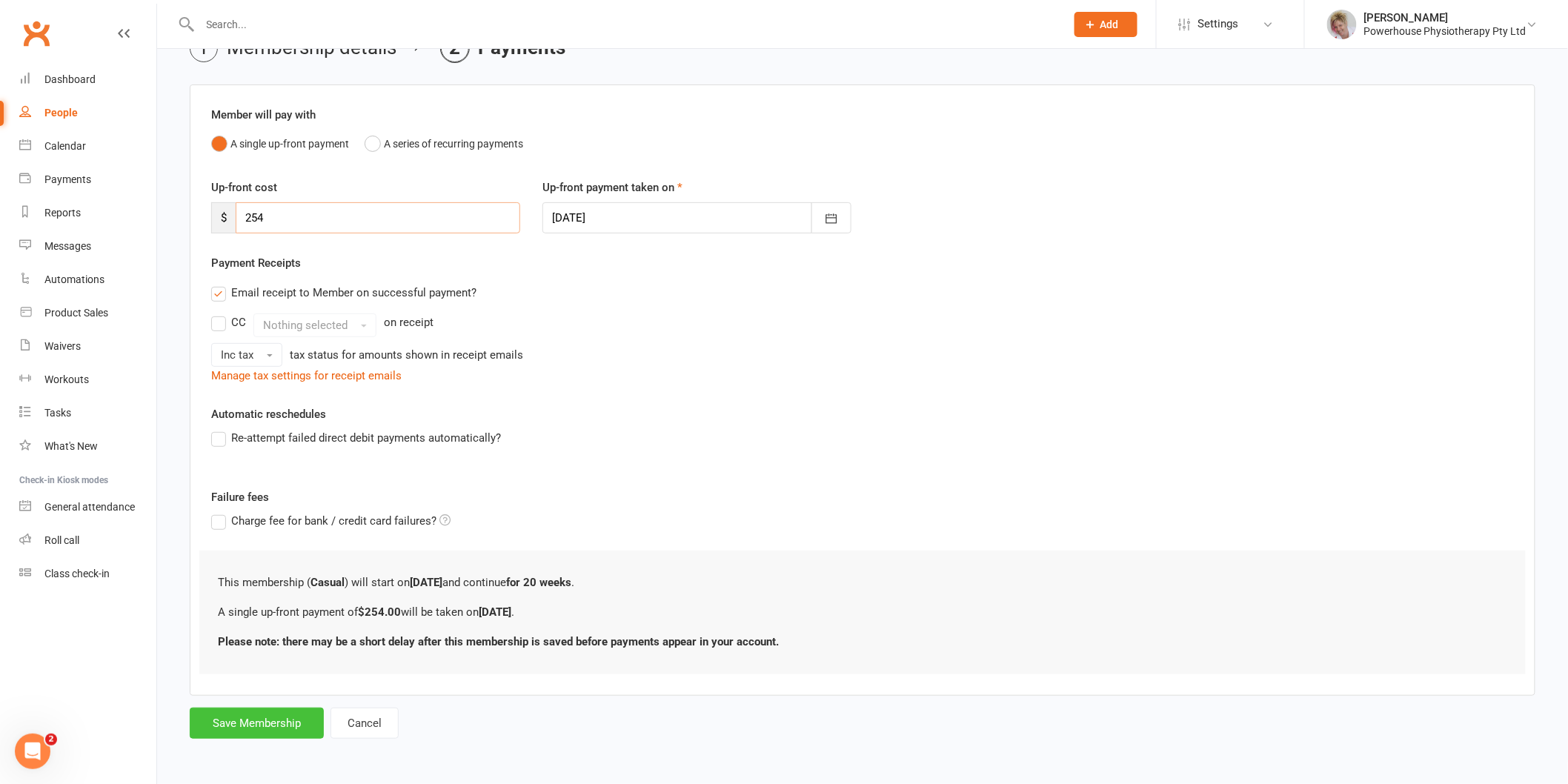
type input "254"
click at [219, 725] on button "Save Membership" at bounding box center [256, 723] width 134 height 31
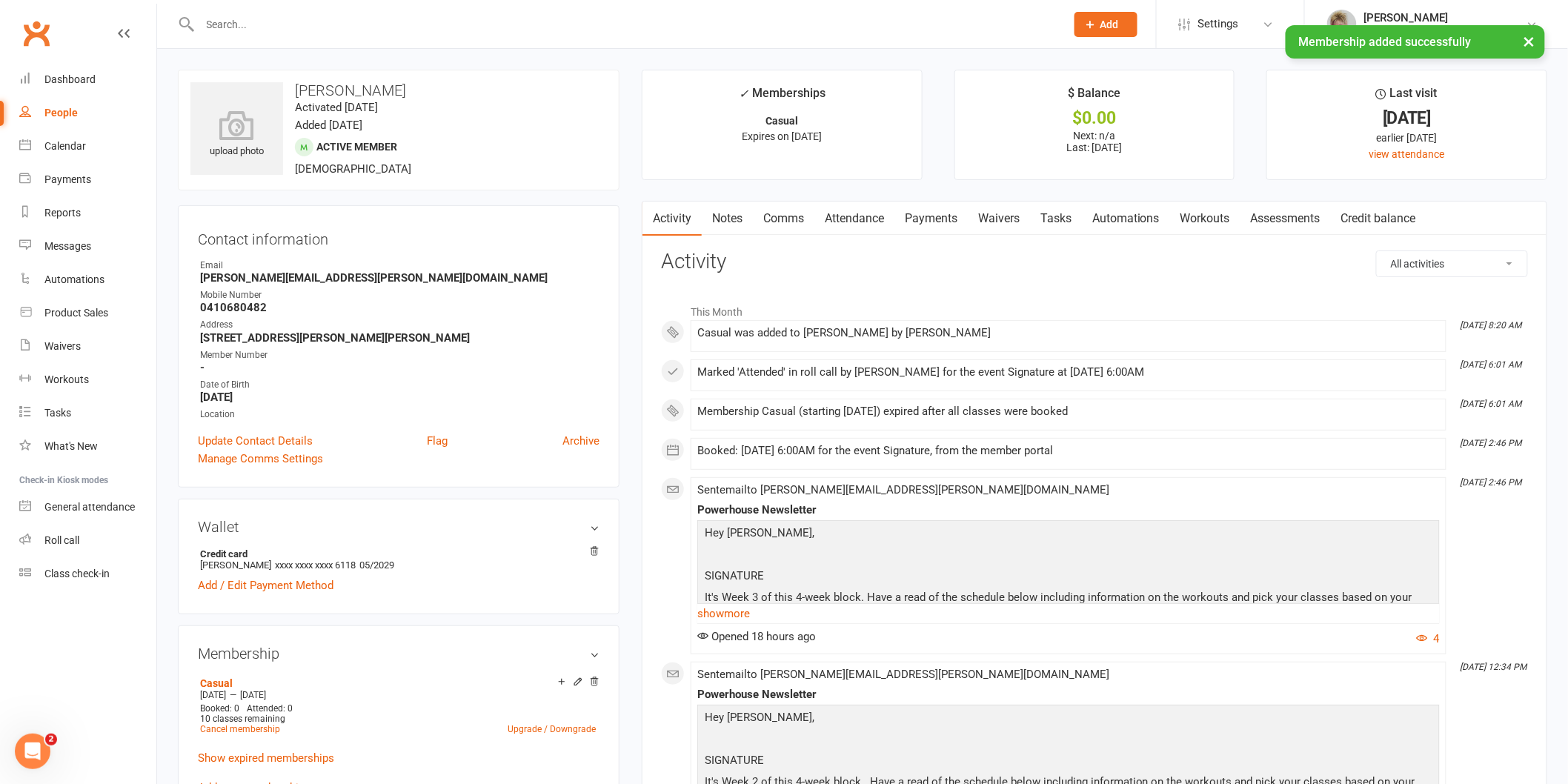
click at [930, 222] on link "Payments" at bounding box center [931, 218] width 74 height 34
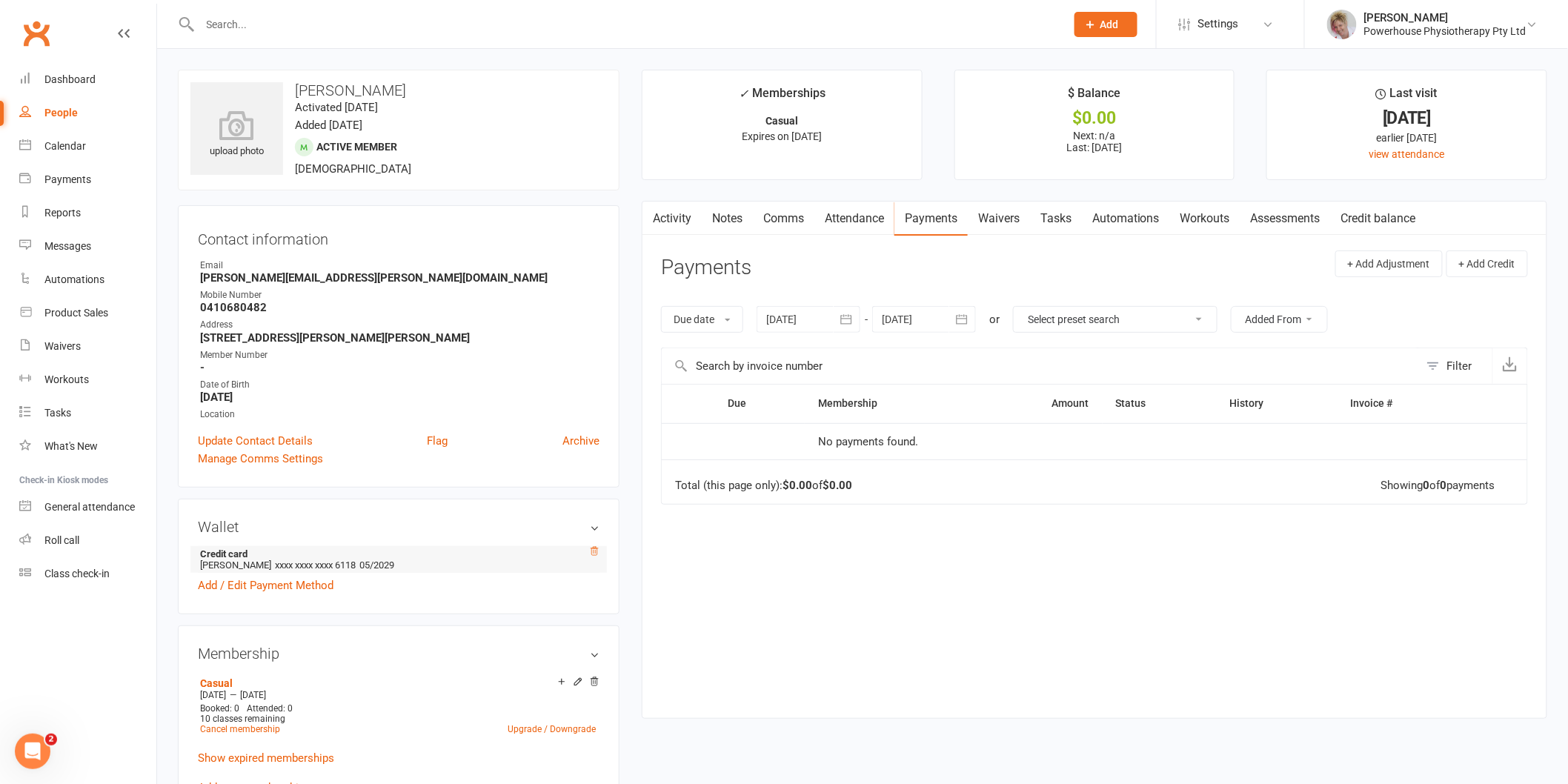
click at [594, 551] on icon at bounding box center [594, 551] width 8 height 8
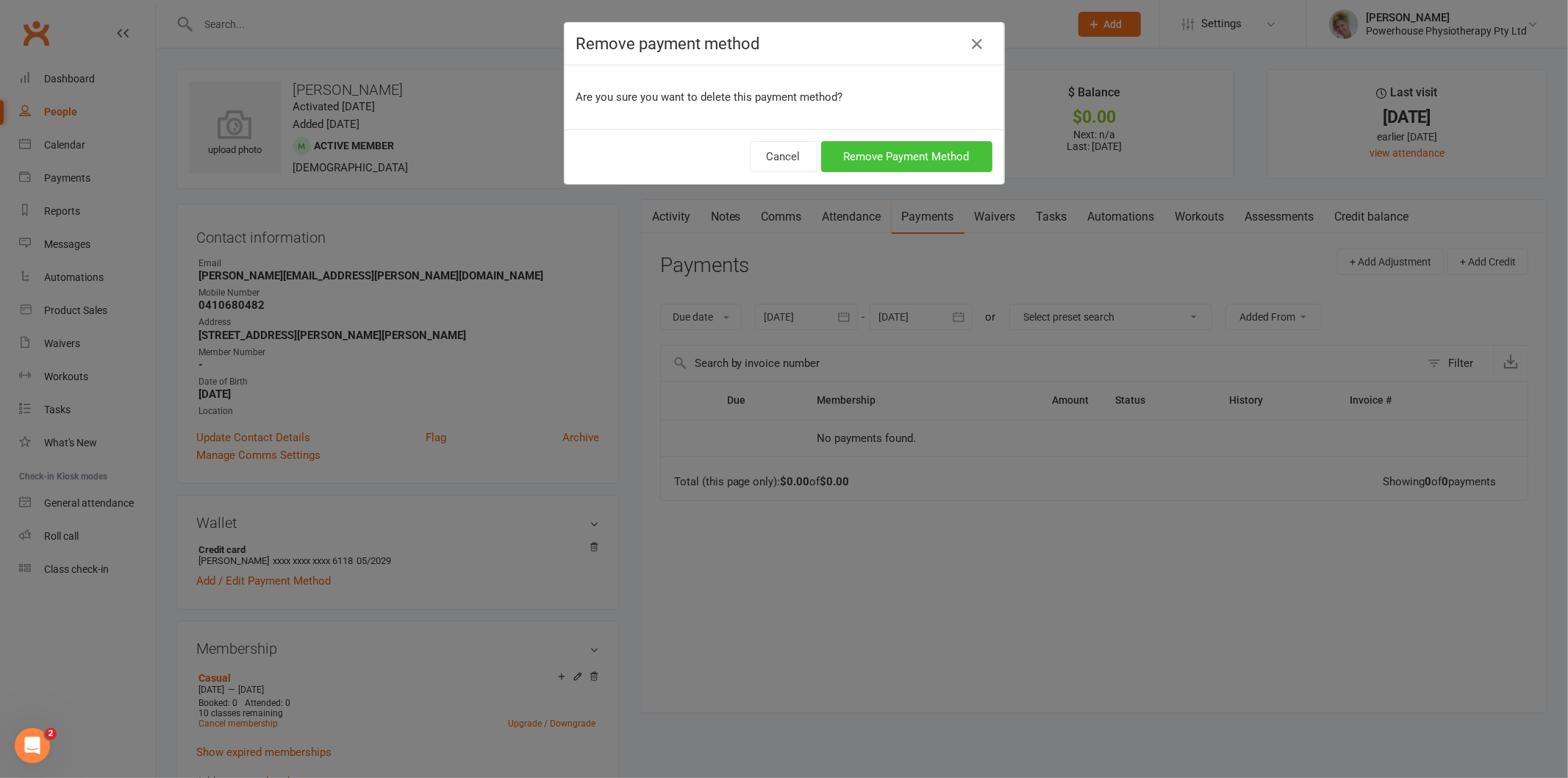
click at [898, 148] on button "Remove Payment Method" at bounding box center [907, 156] width 171 height 31
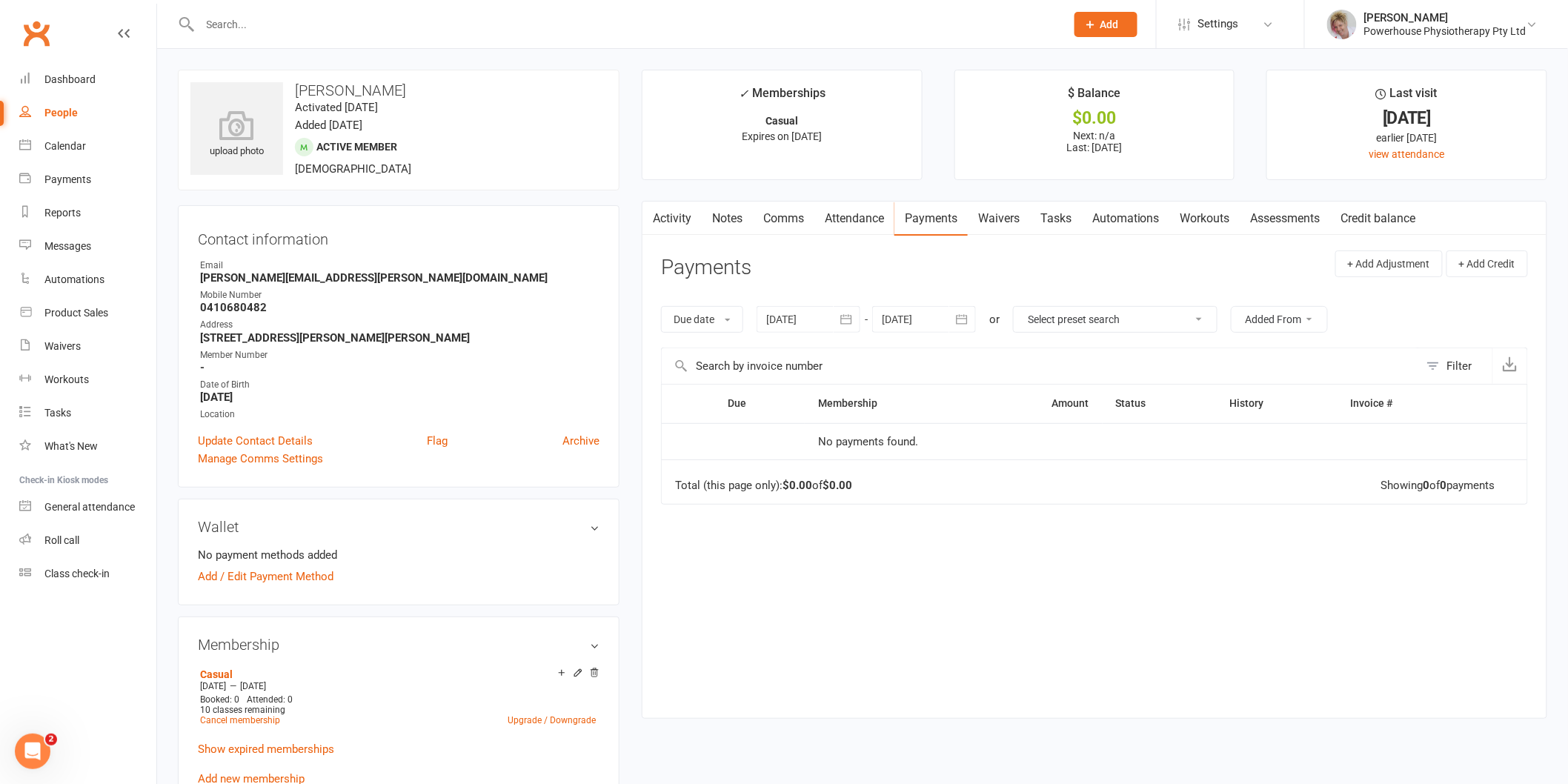
click at [672, 219] on link "Activity" at bounding box center [672, 218] width 59 height 34
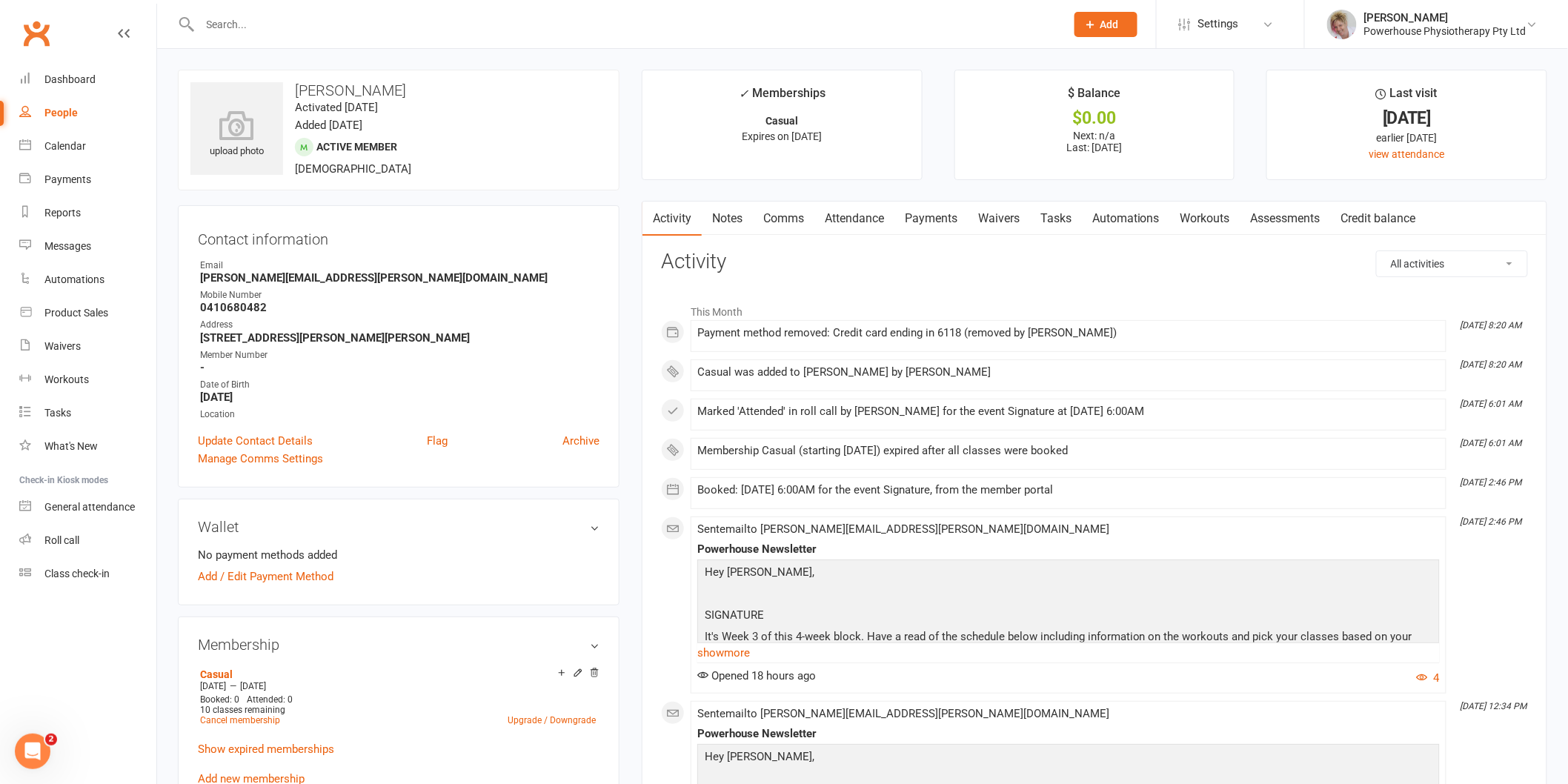
click at [923, 218] on link "Payments" at bounding box center [931, 218] width 74 height 34
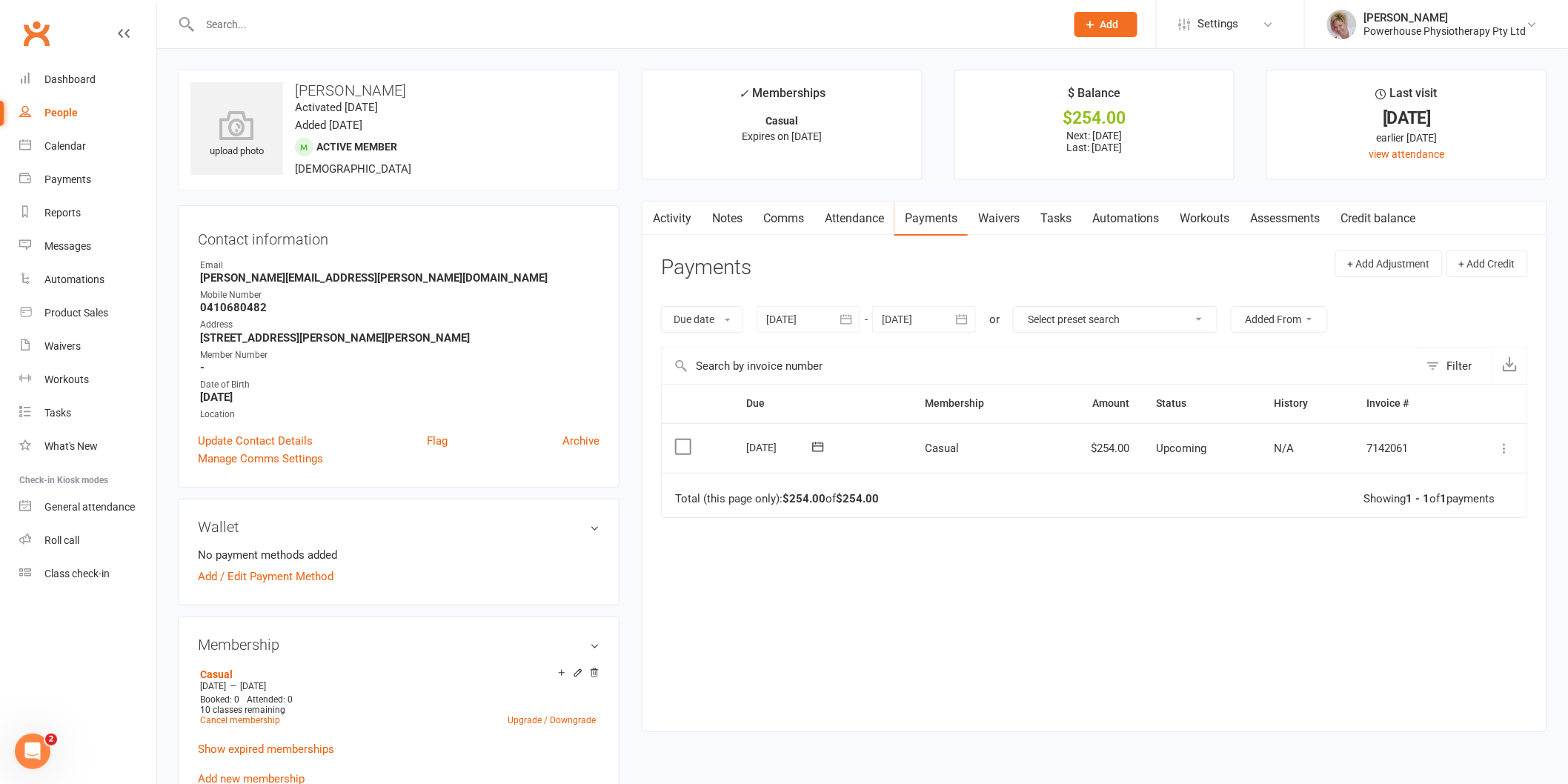
click at [1505, 450] on icon at bounding box center [1505, 449] width 15 height 15
click at [1465, 509] on link "Mark as Paid (POS)" at bounding box center [1439, 507] width 147 height 29
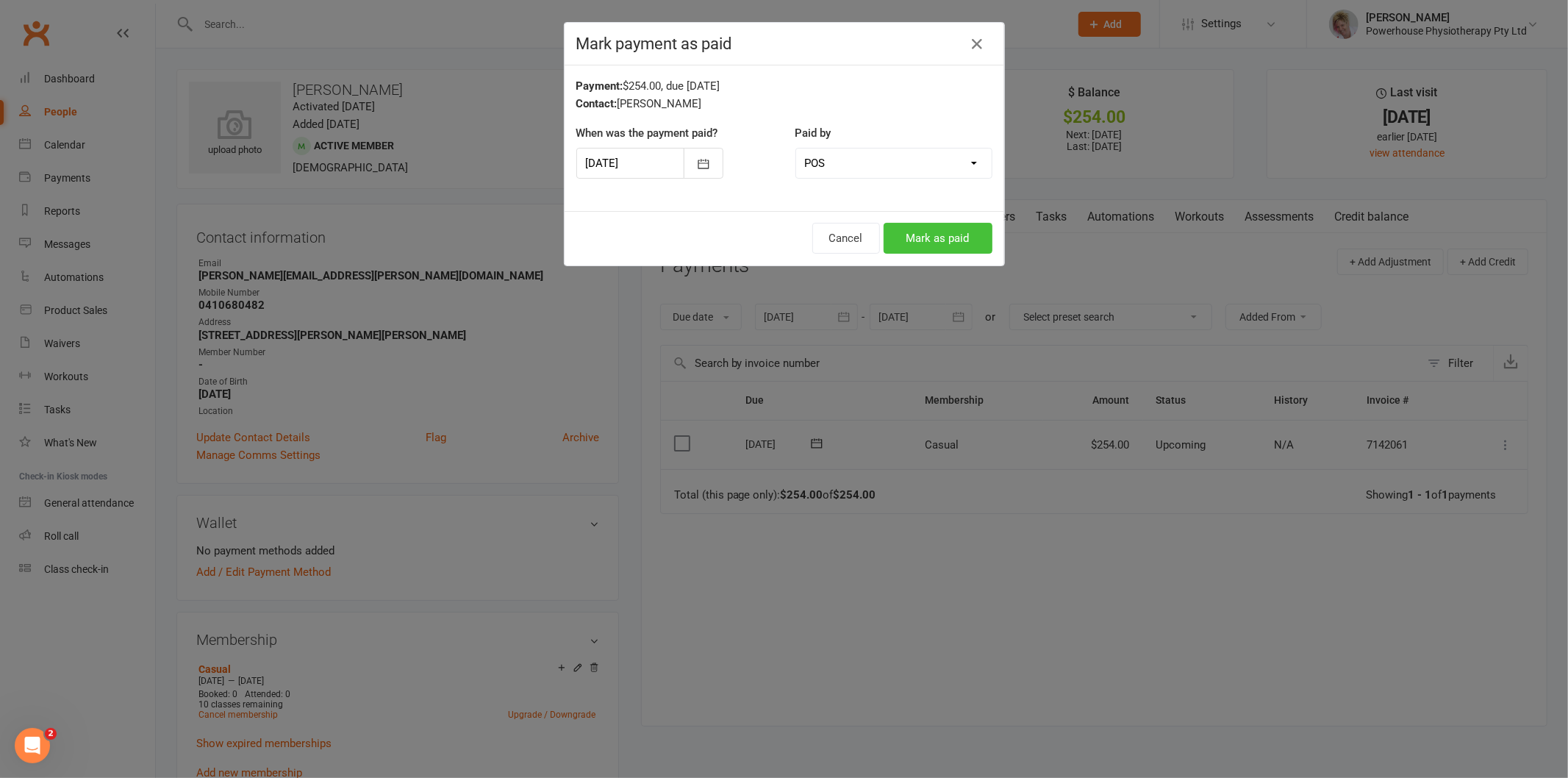
click at [918, 238] on button "Mark as paid" at bounding box center [938, 238] width 109 height 31
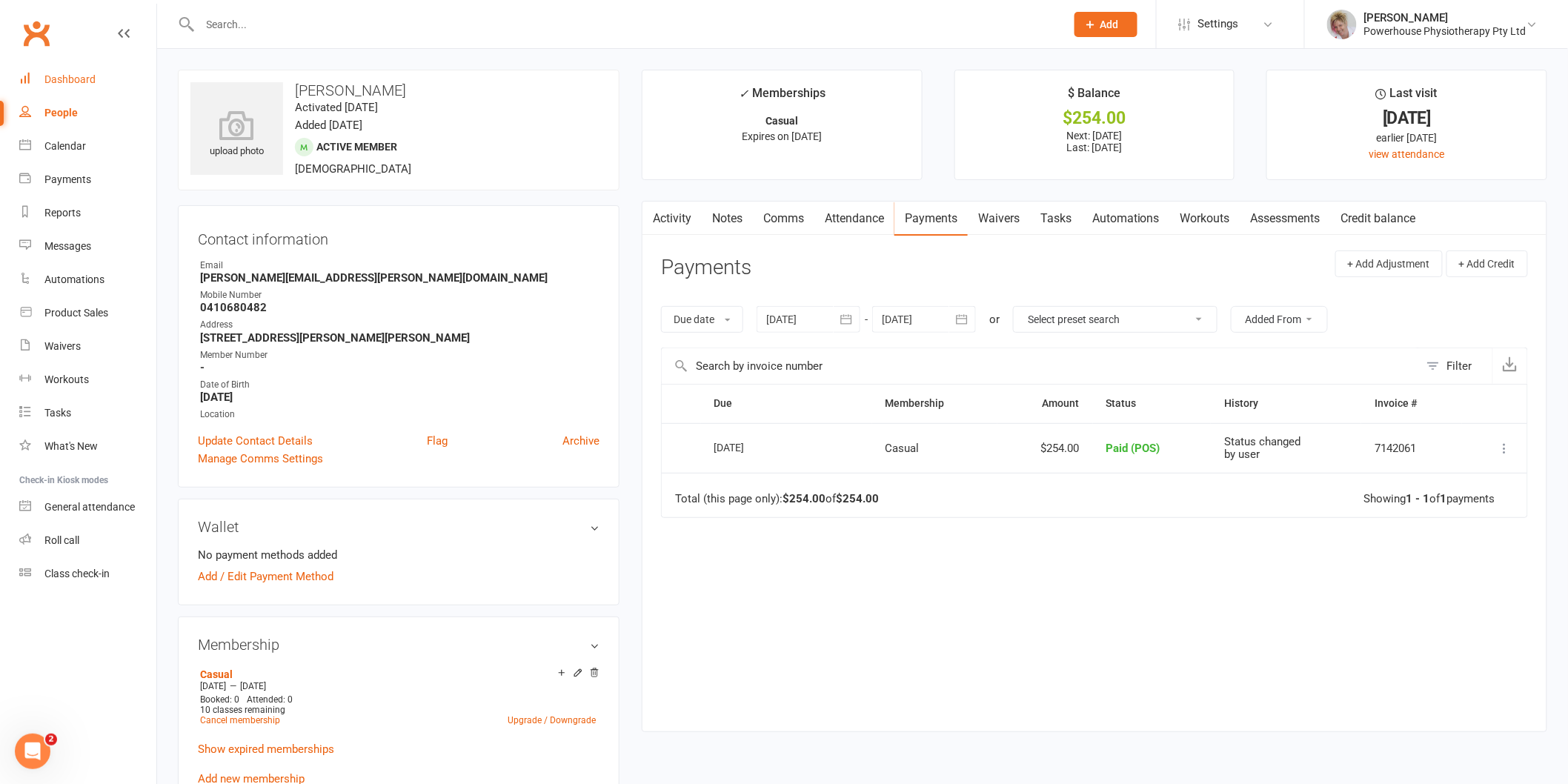
click at [73, 80] on div "Dashboard" at bounding box center [70, 80] width 51 height 12
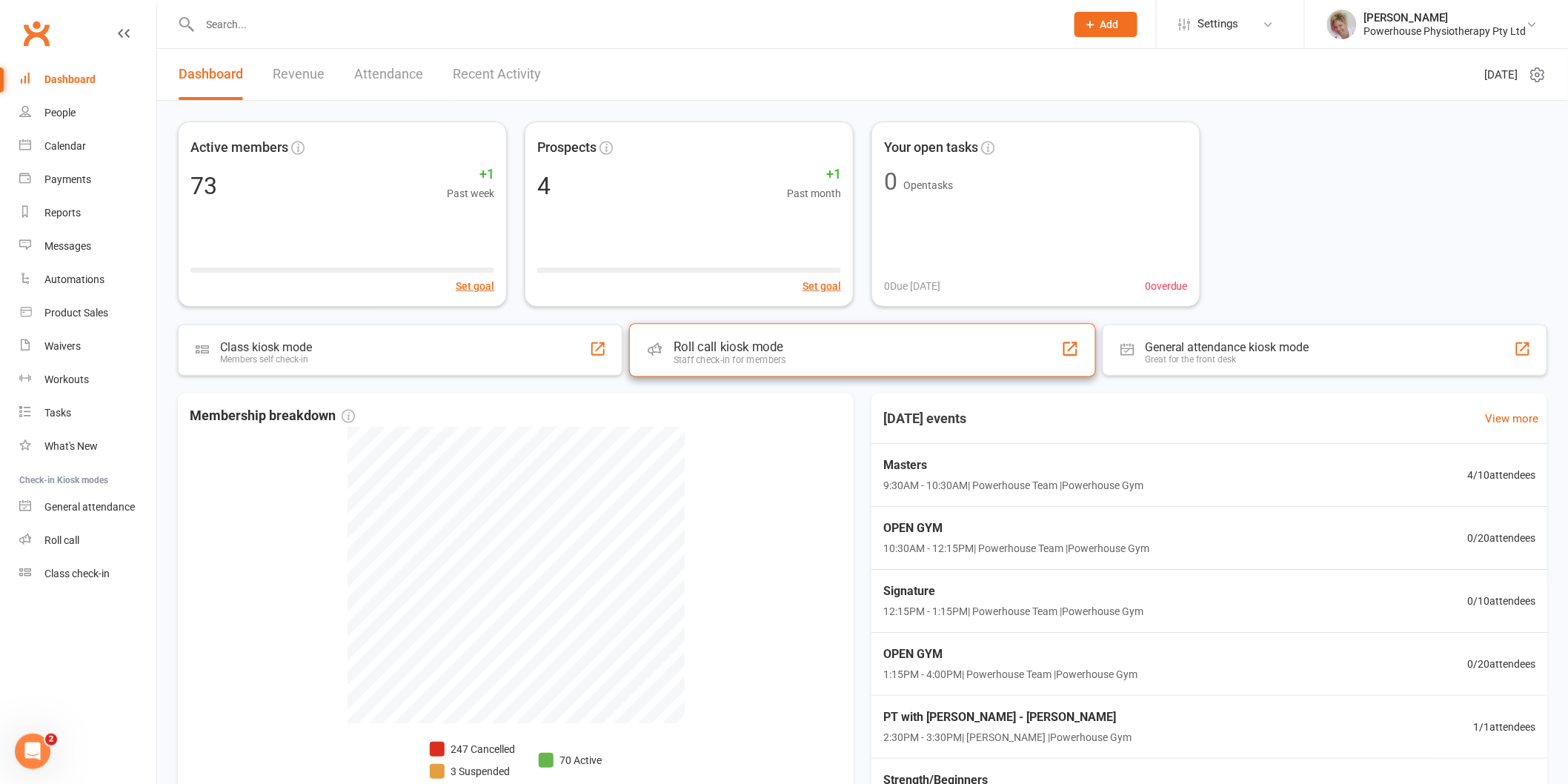
click at [705, 347] on div "Roll call kiosk mode" at bounding box center [730, 347] width 113 height 15
